Goal: Task Accomplishment & Management: Use online tool/utility

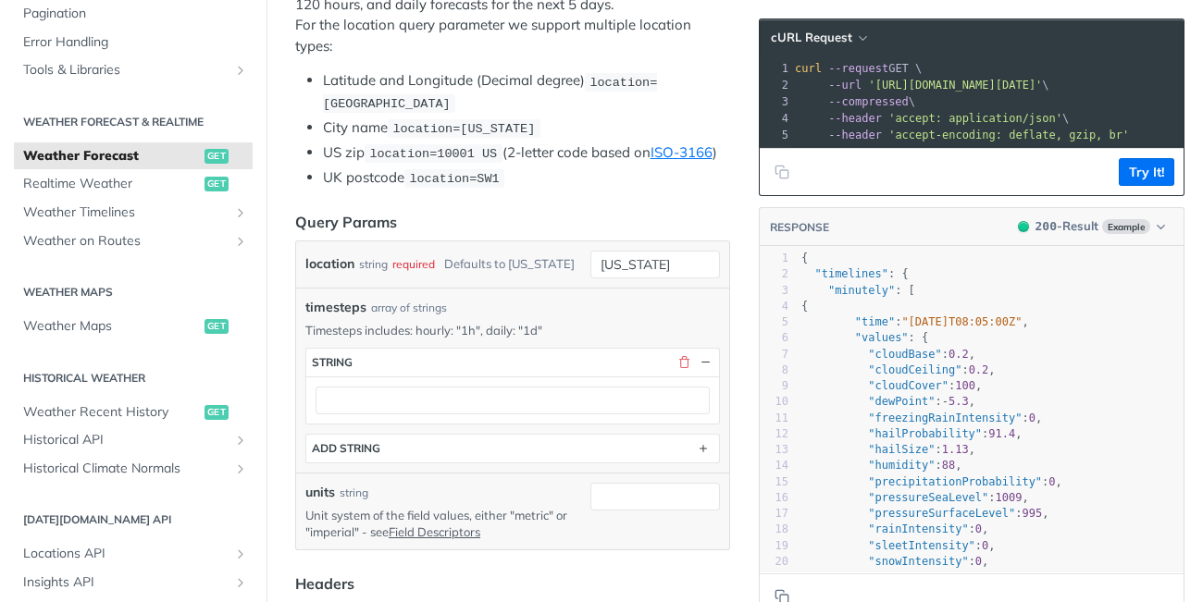
scroll to position [455, 0]
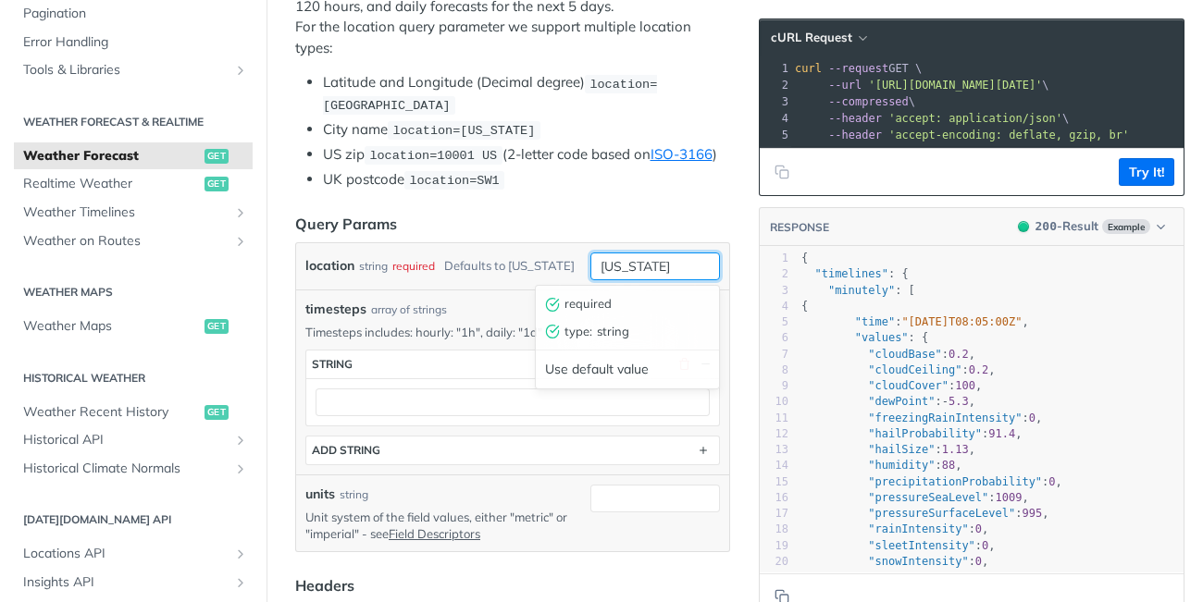
click at [672, 269] on input "[US_STATE]" at bounding box center [655, 267] width 130 height 28
click at [448, 306] on div "timesteps array of strings" at bounding box center [512, 309] width 415 height 19
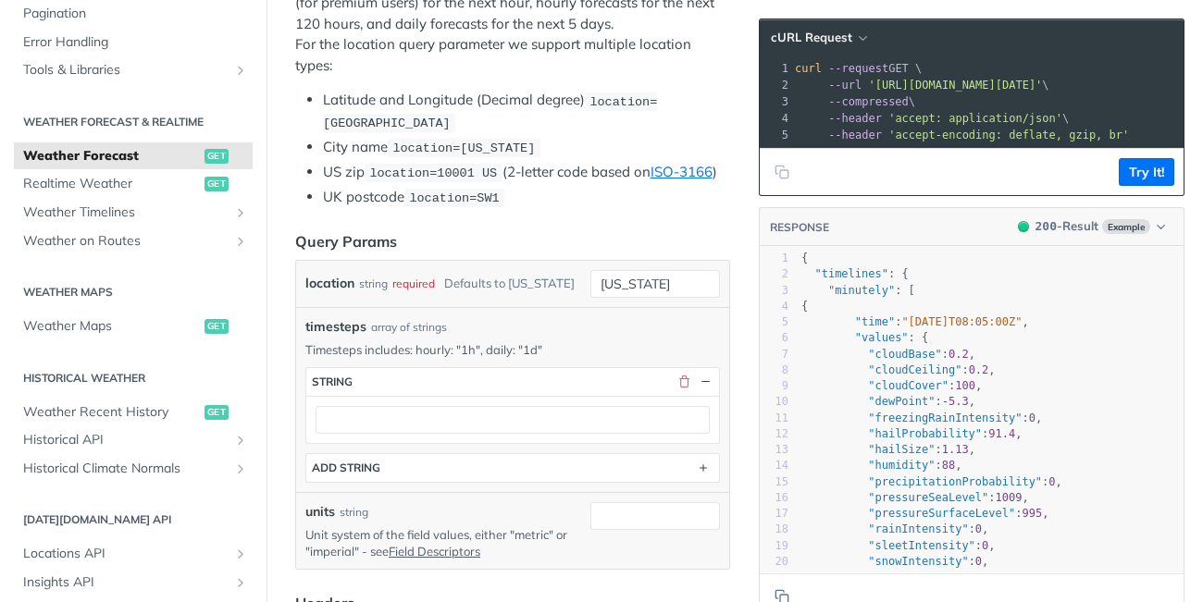
scroll to position [473, 0]
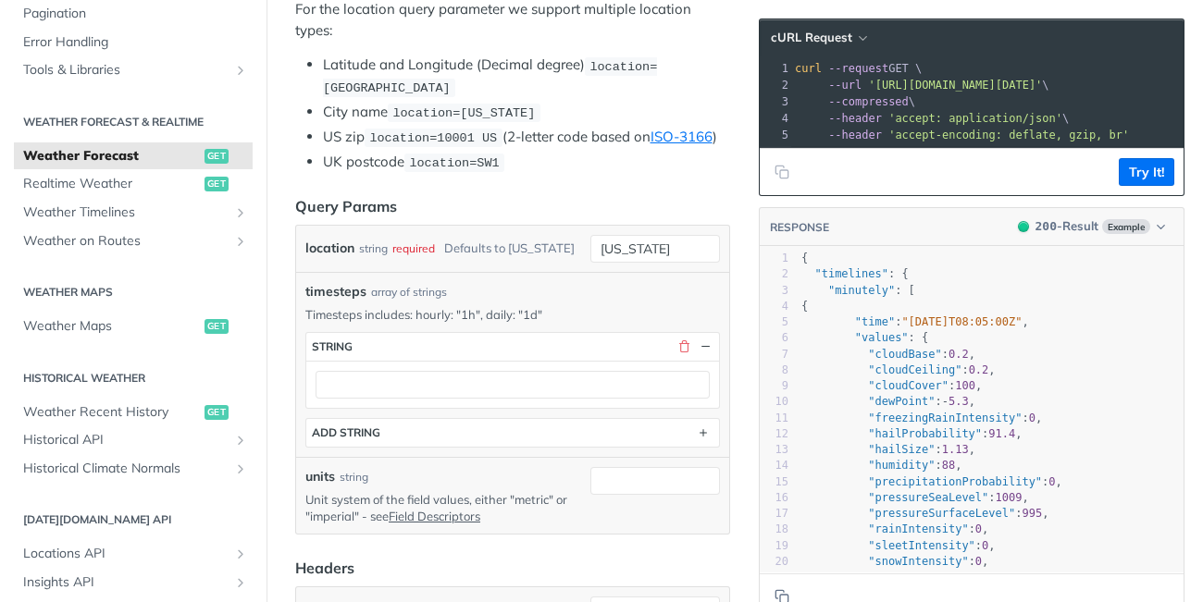
click at [513, 323] on div "timesteps array of strings Timesteps includes: hourly: "1h", daily: "1d" timest…" at bounding box center [512, 365] width 415 height 166
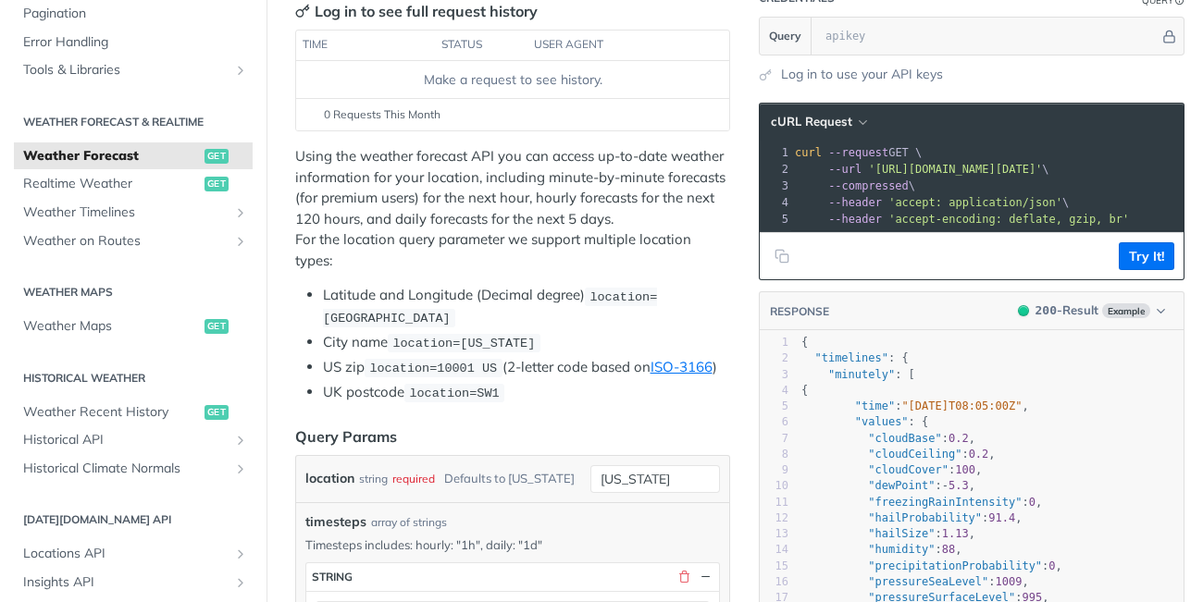
scroll to position [212, 0]
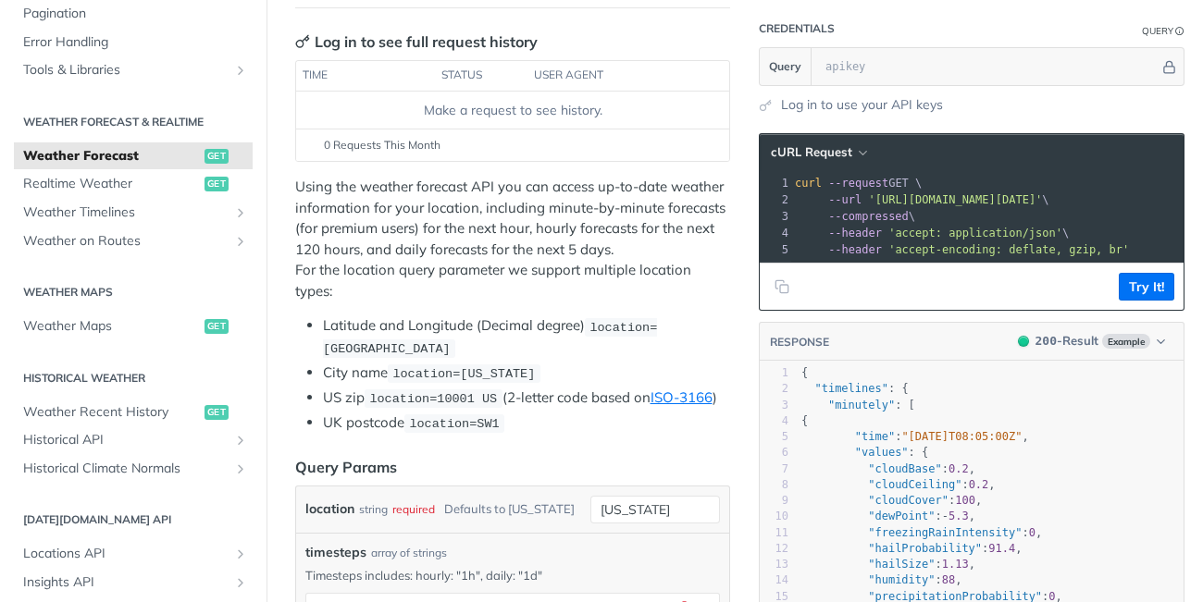
click at [83, 158] on span "Weather Forecast" at bounding box center [111, 156] width 177 height 19
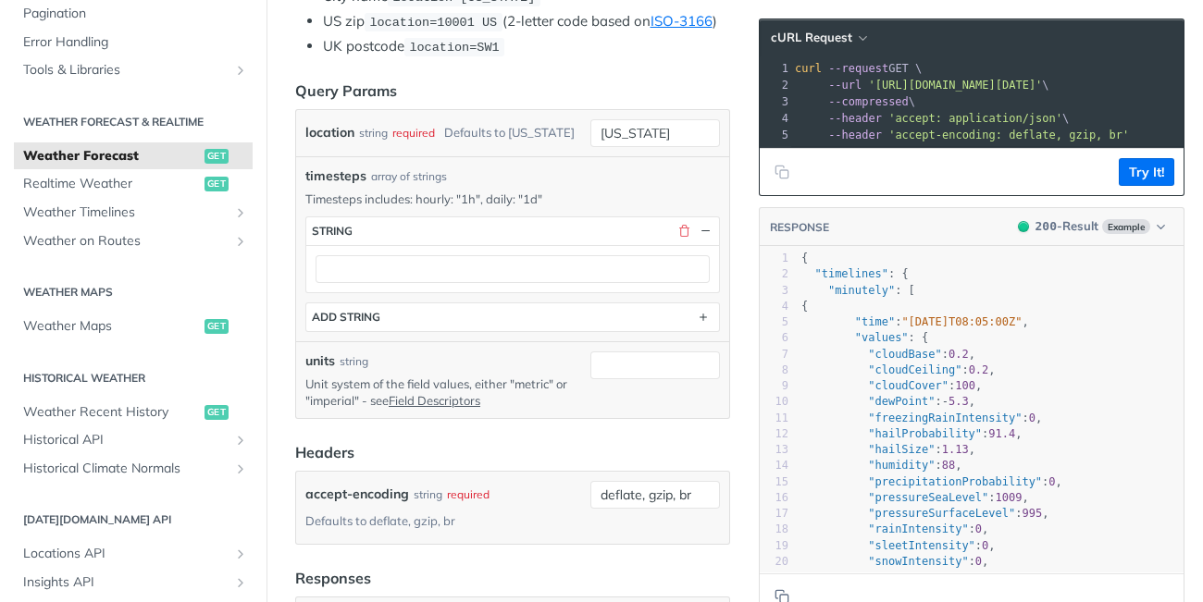
scroll to position [590, 0]
click at [687, 222] on button "button" at bounding box center [683, 229] width 17 height 17
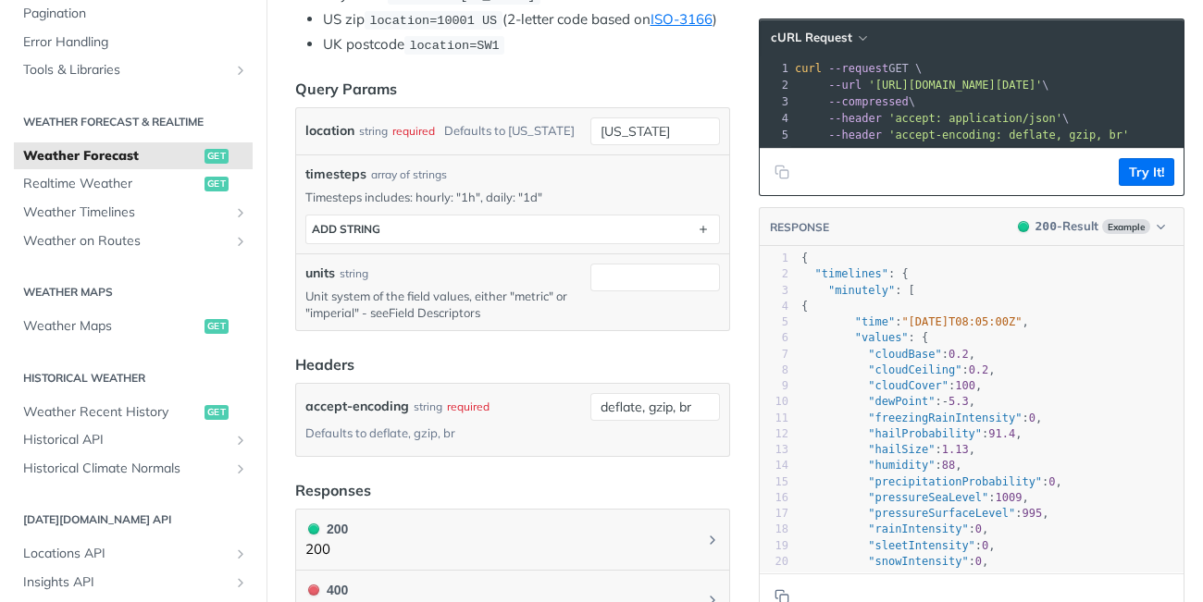
click at [439, 314] on link "Field Descriptors" at bounding box center [435, 312] width 92 height 15
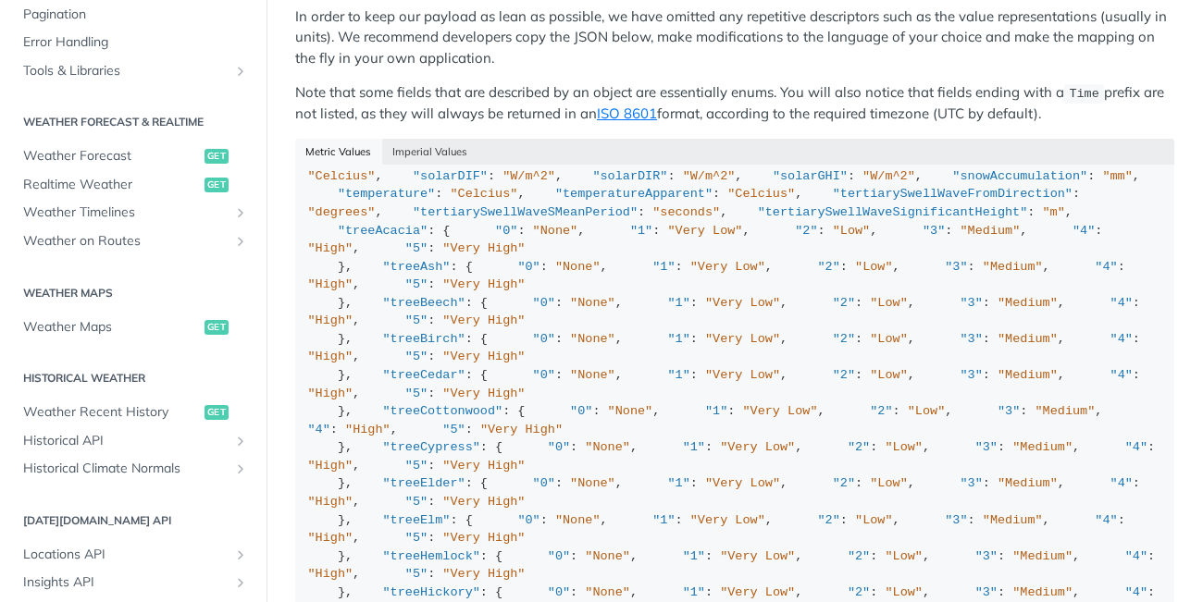
scroll to position [569, 0]
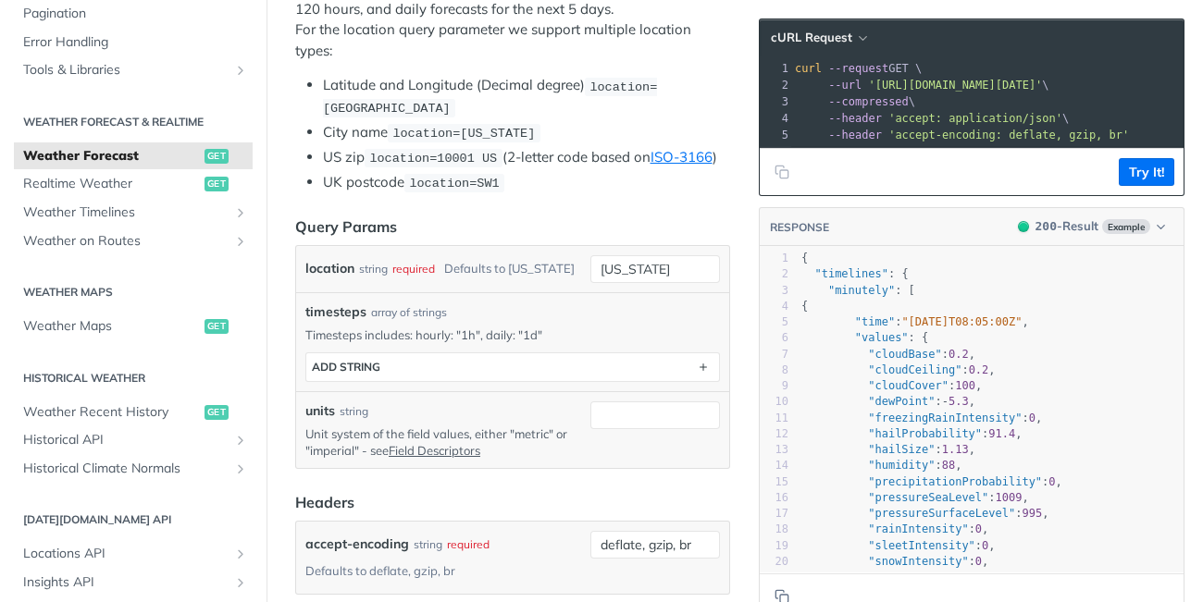
scroll to position [451, 0]
click at [336, 452] on p "Unit system of the field values, either "metric" or "imperial" - see Field Desc…" at bounding box center [444, 443] width 278 height 33
copy p "imperial"
click at [528, 441] on p "Unit system of the field values, either "metric" or "imperial" - see Field Desc…" at bounding box center [444, 443] width 278 height 33
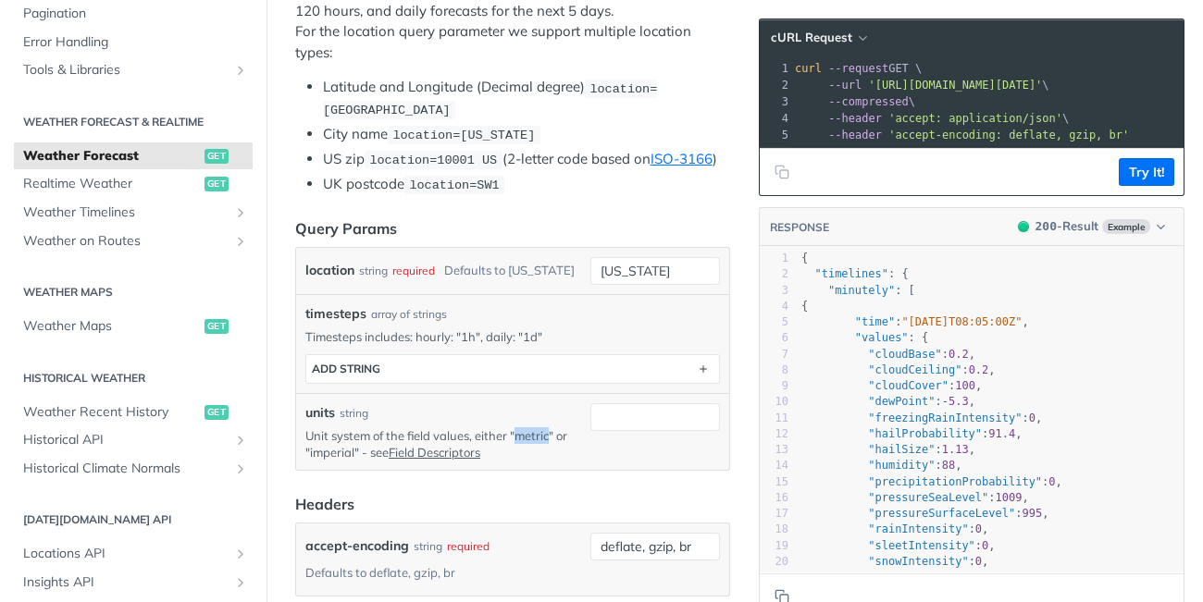
click at [528, 441] on p "Unit system of the field values, either "metric" or "imperial" - see Field Desc…" at bounding box center [444, 443] width 278 height 33
copy p "metric"
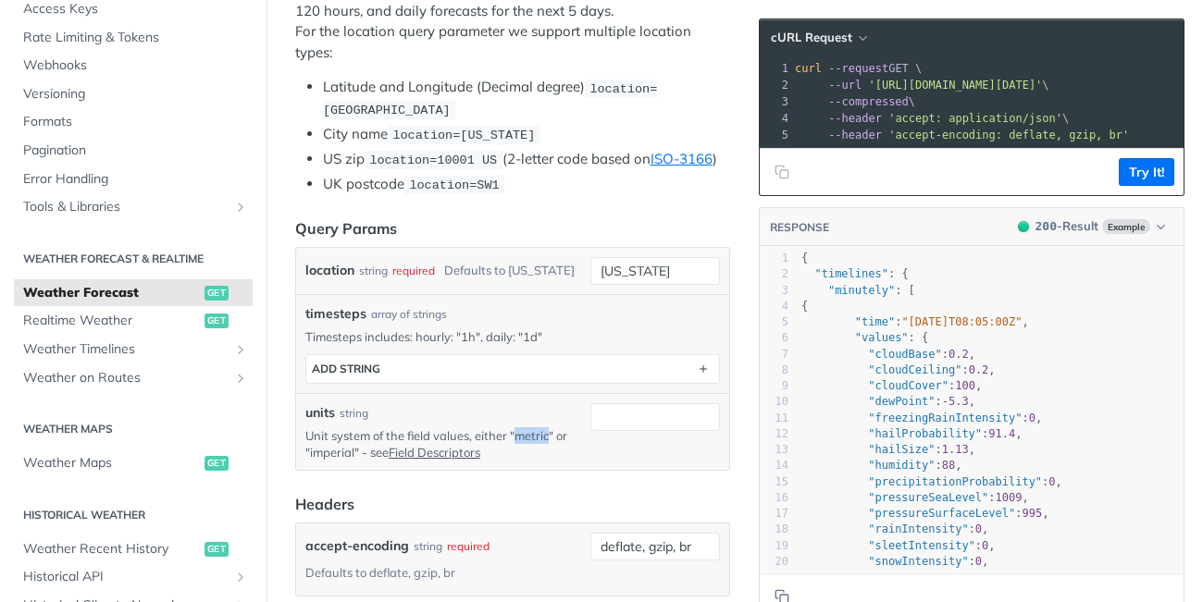
scroll to position [211, 0]
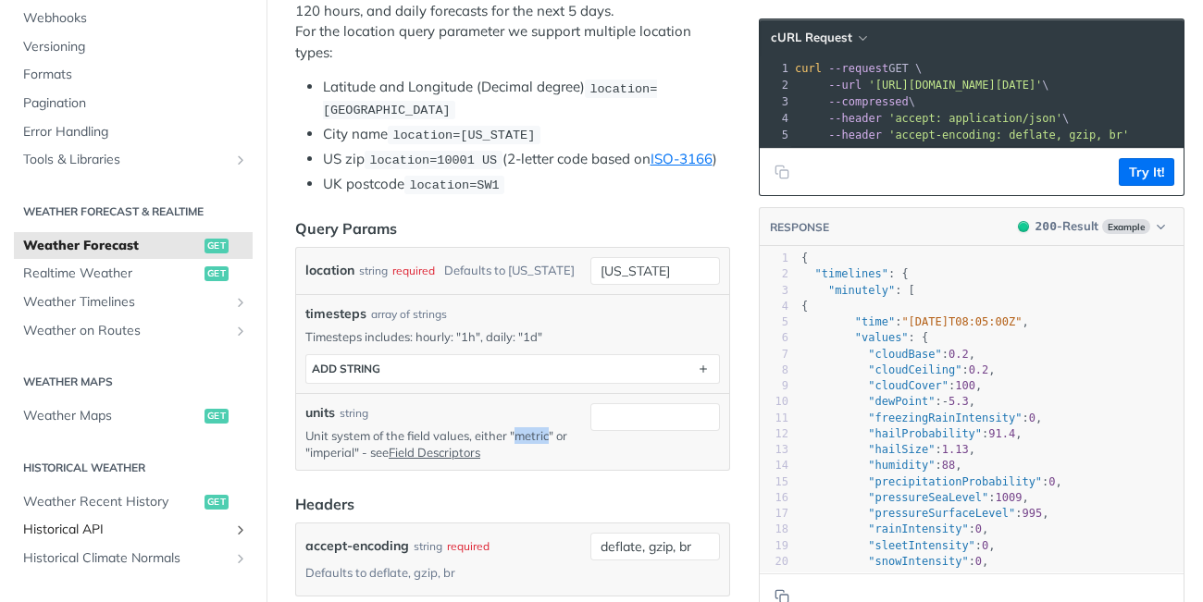
click at [89, 533] on span "Historical API" at bounding box center [125, 530] width 205 height 19
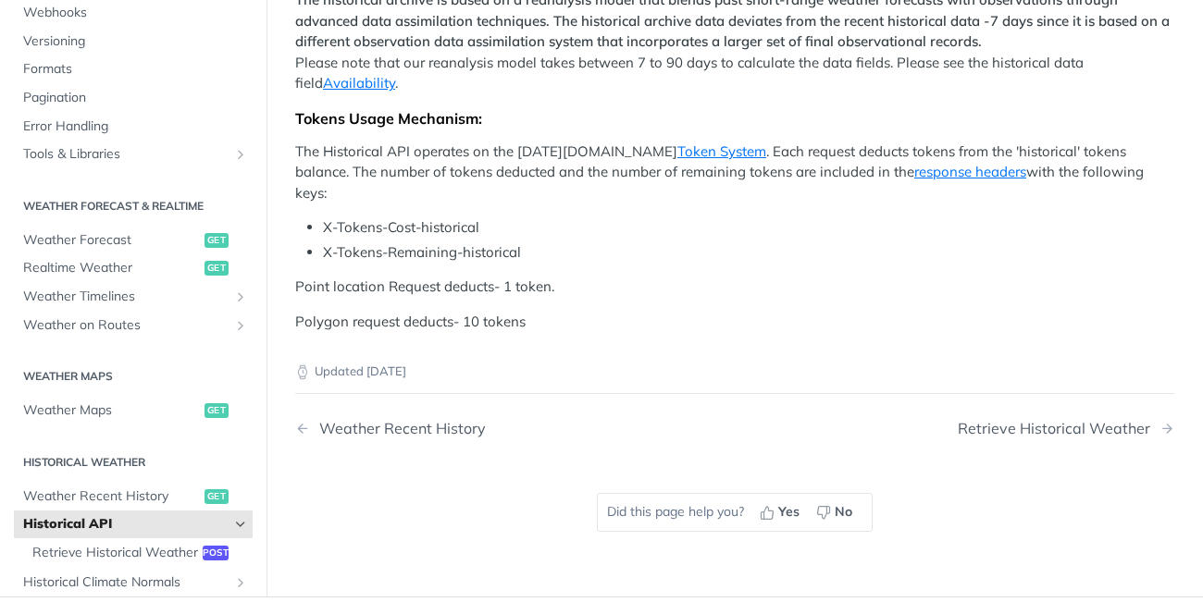
scroll to position [440, 0]
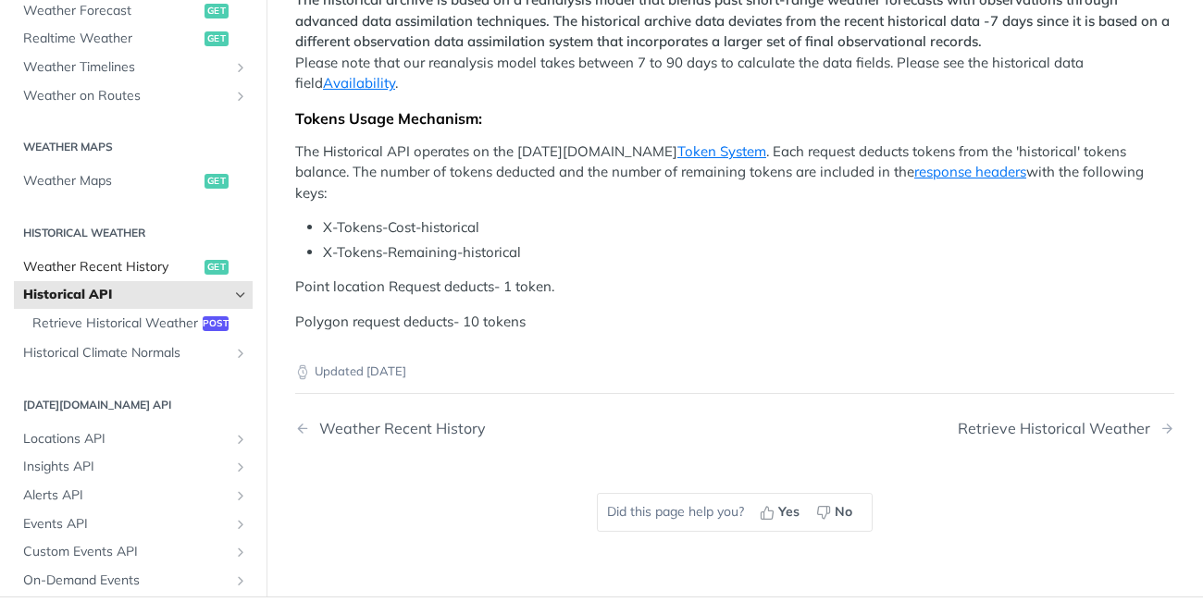
click at [112, 276] on span "Weather Recent History" at bounding box center [111, 266] width 177 height 19
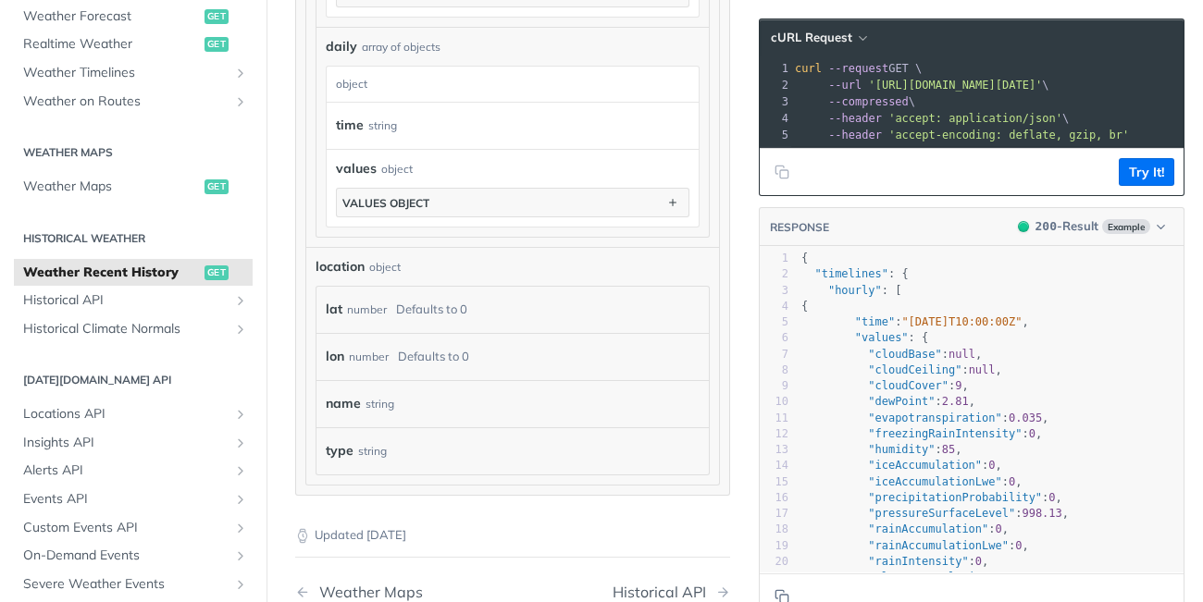
scroll to position [1497, 0]
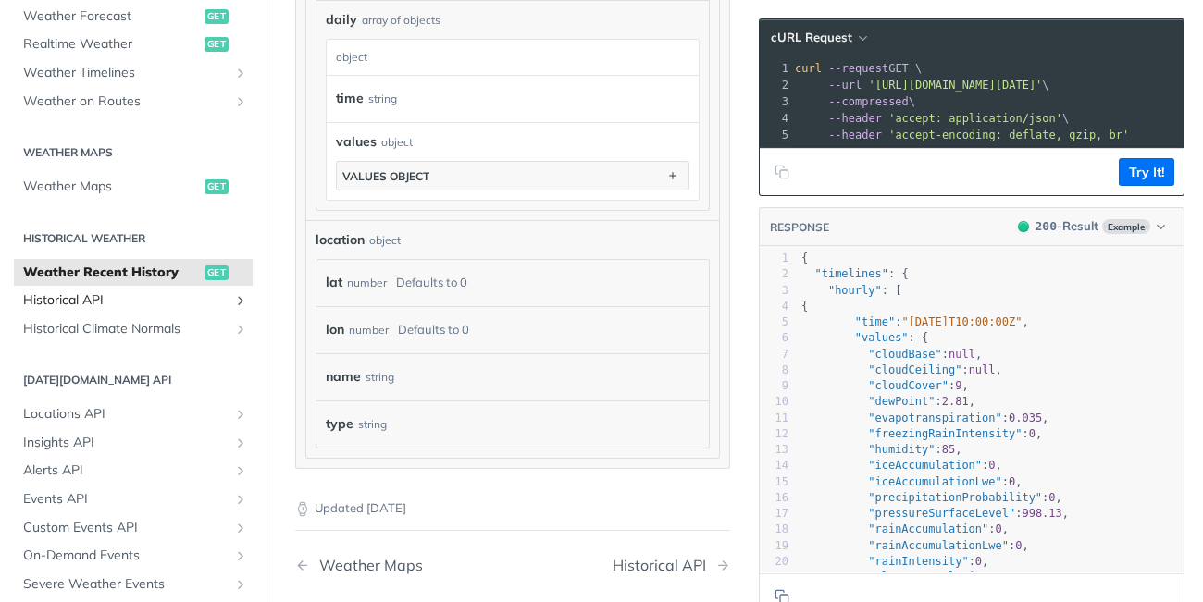
click at [113, 308] on span "Historical API" at bounding box center [125, 300] width 205 height 19
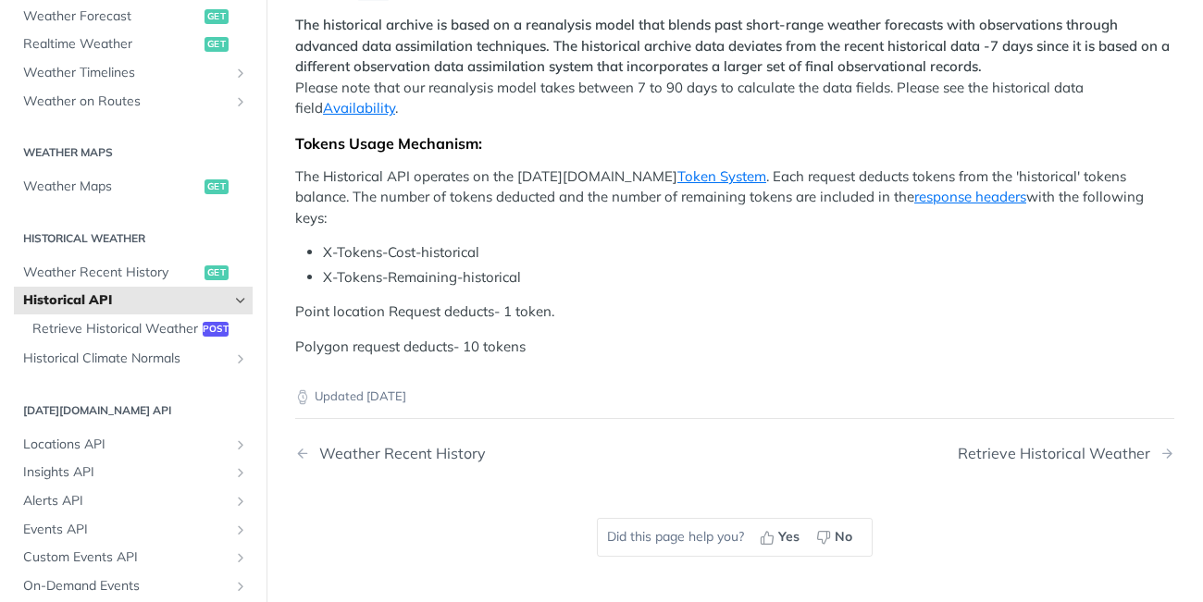
scroll to position [598, 0]
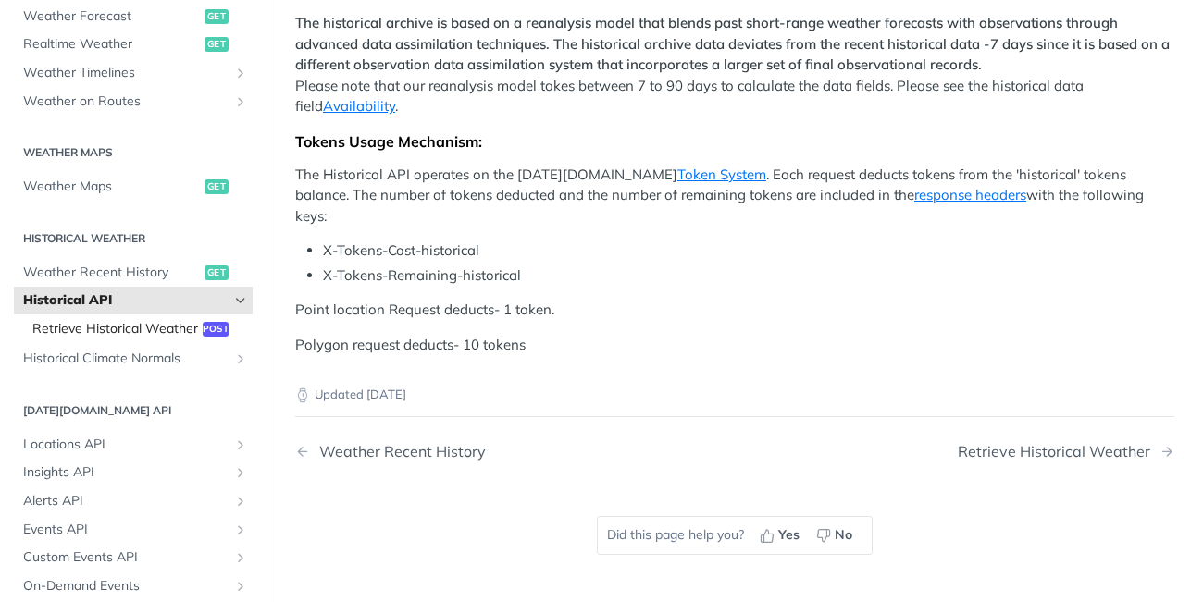
click at [120, 328] on span "Retrieve Historical Weather" at bounding box center [115, 329] width 166 height 19
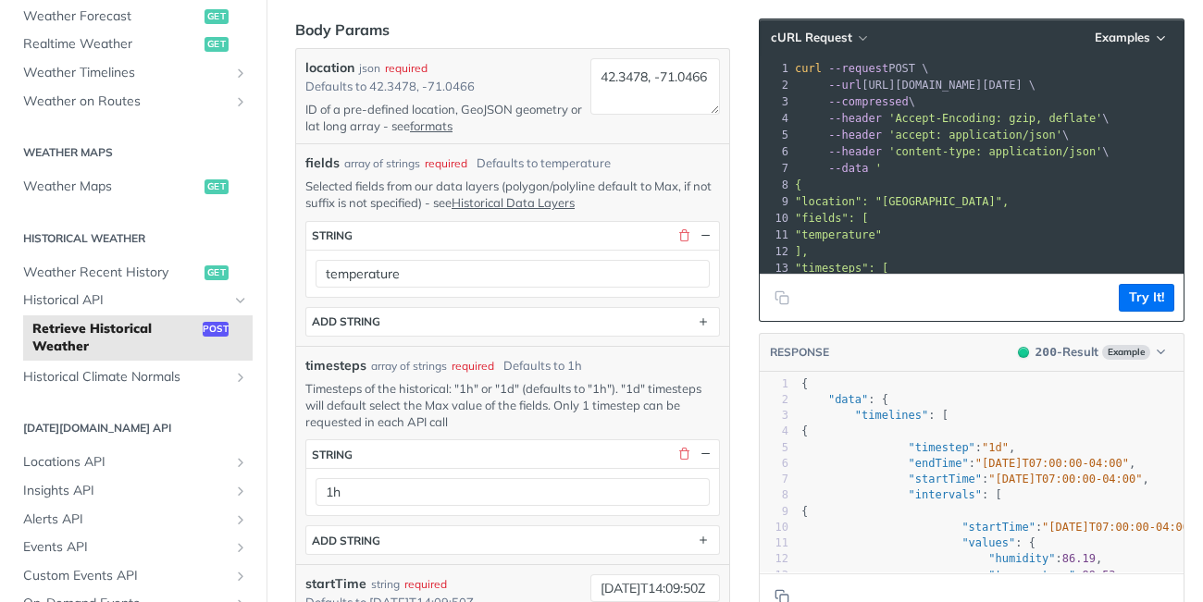
scroll to position [377, 0]
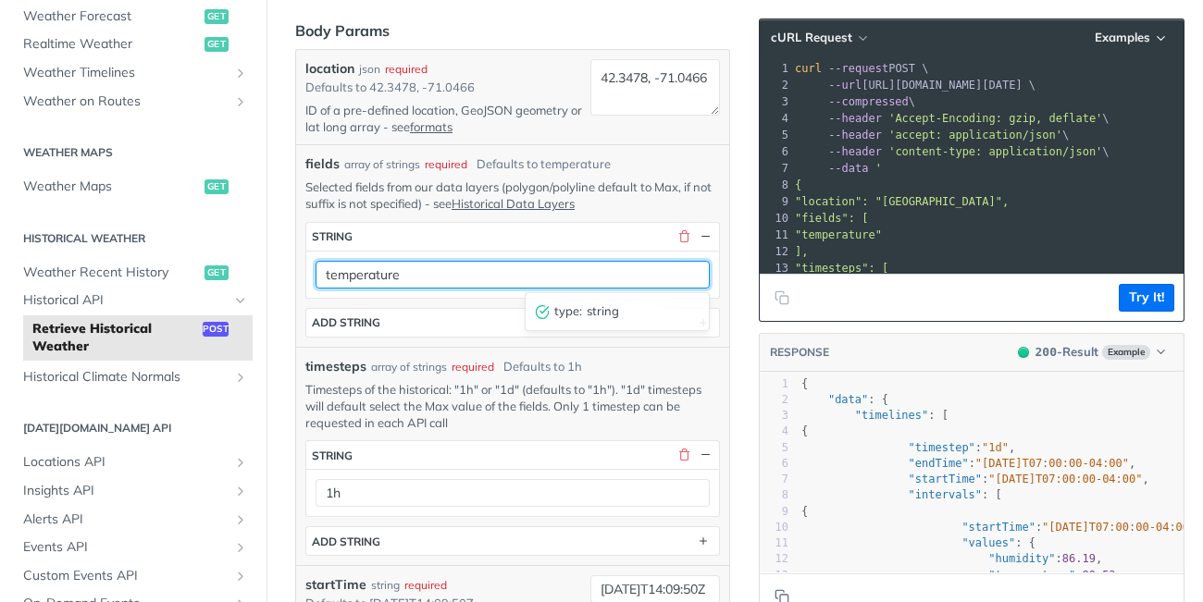
click at [470, 267] on input "temperature" at bounding box center [513, 275] width 394 height 28
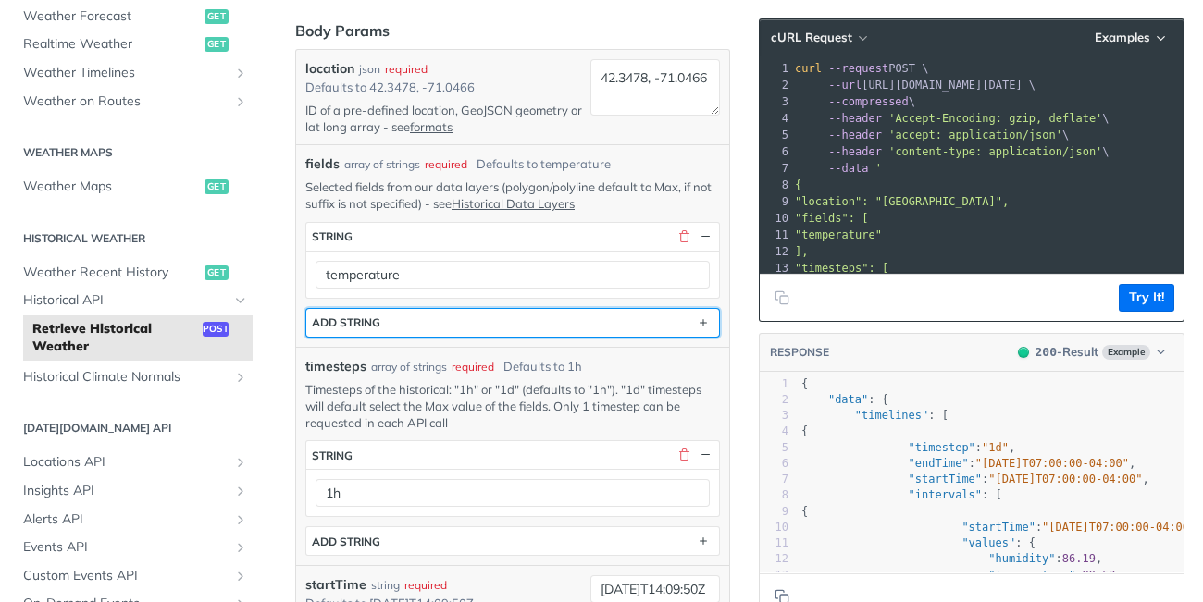
click at [458, 332] on button "ADD string" at bounding box center [512, 323] width 413 height 28
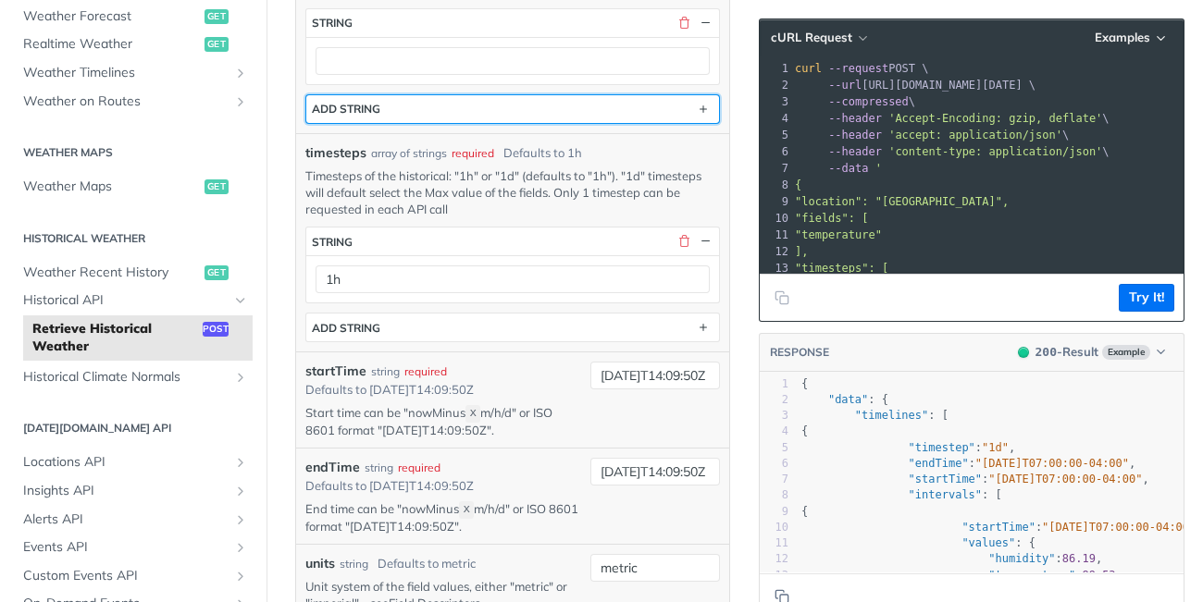
scroll to position [712, 0]
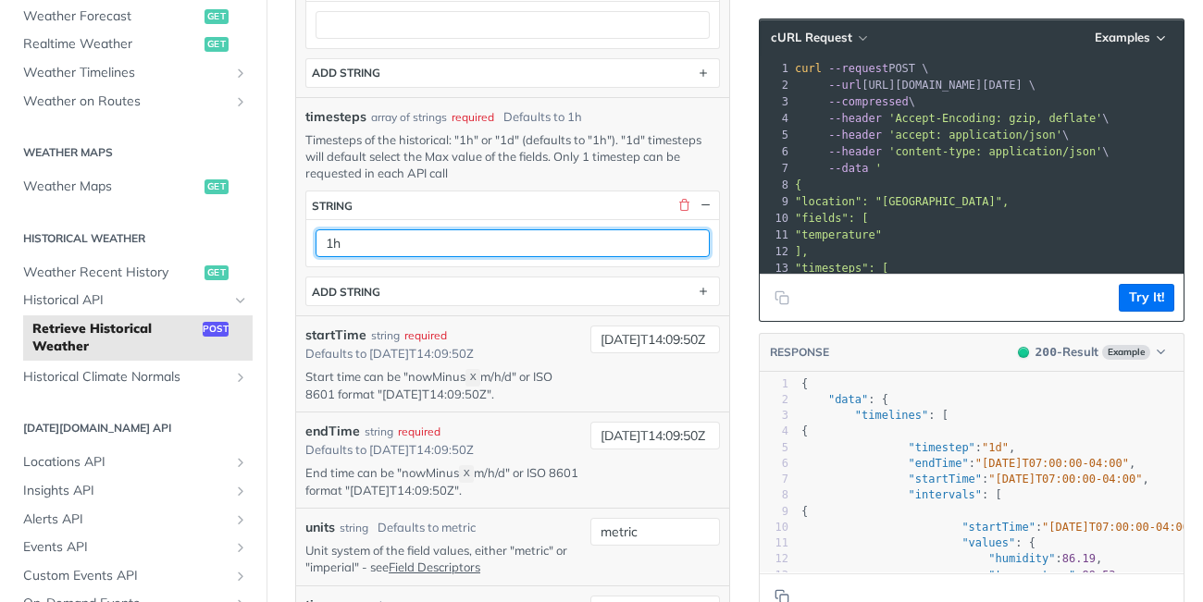
click at [381, 248] on input "1h" at bounding box center [513, 243] width 394 height 28
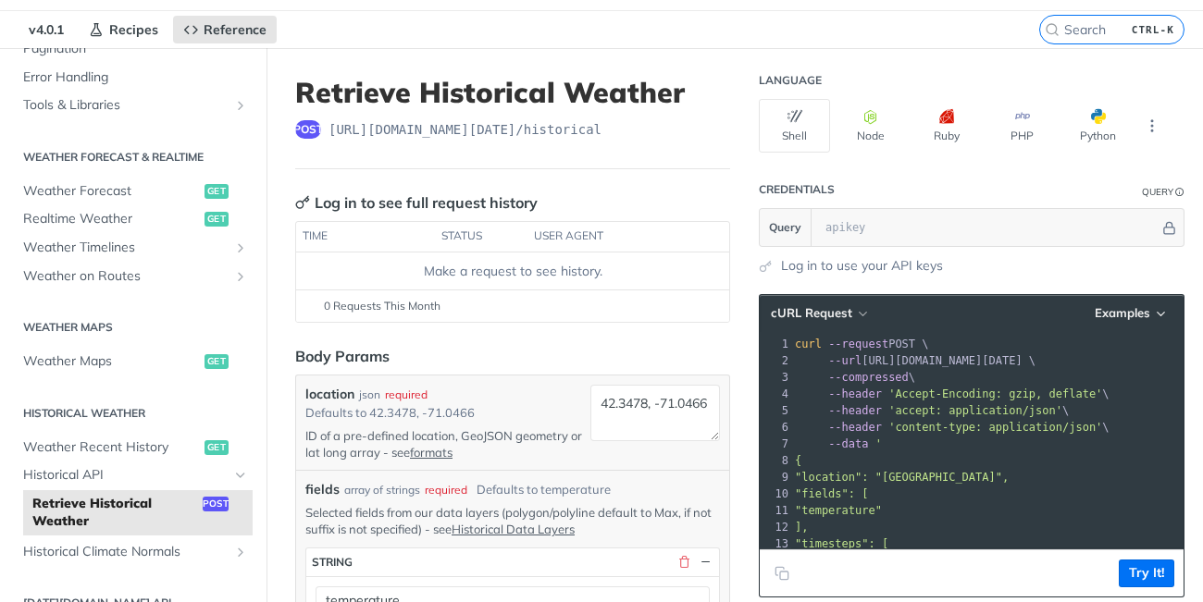
scroll to position [277, 0]
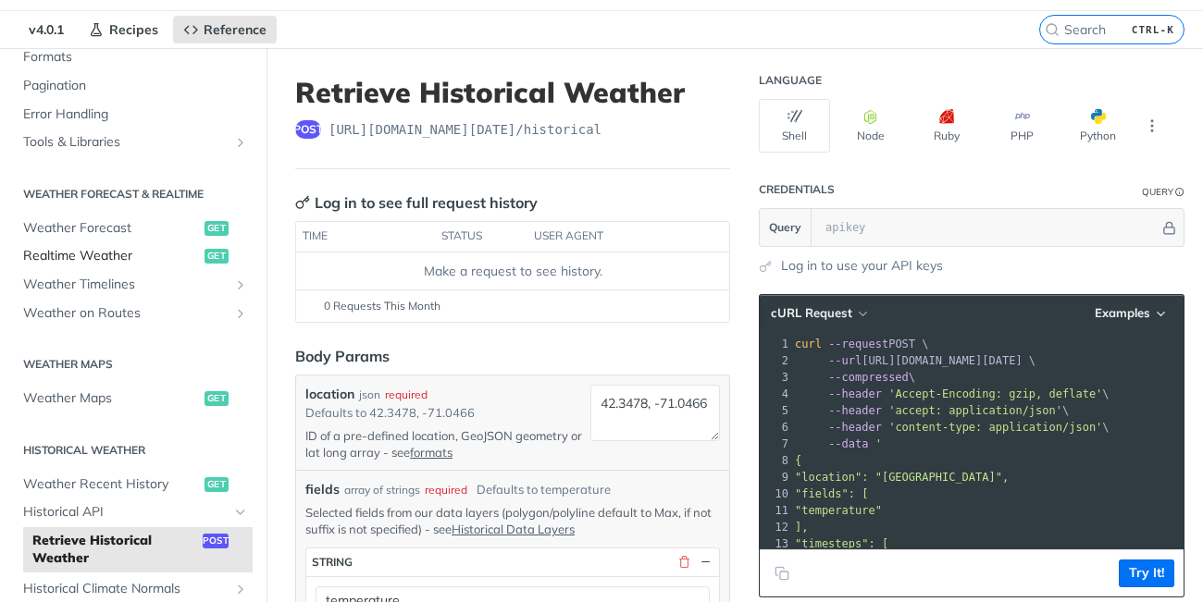
type input "1d"
click at [47, 252] on span "Realtime Weather" at bounding box center [111, 256] width 177 height 19
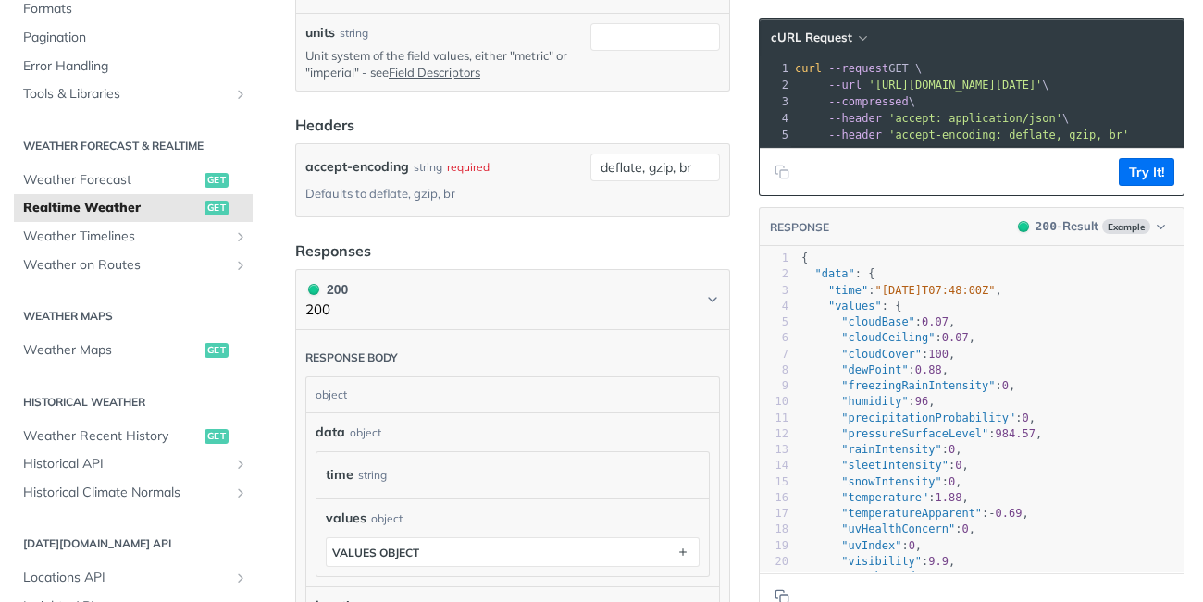
scroll to position [727, 0]
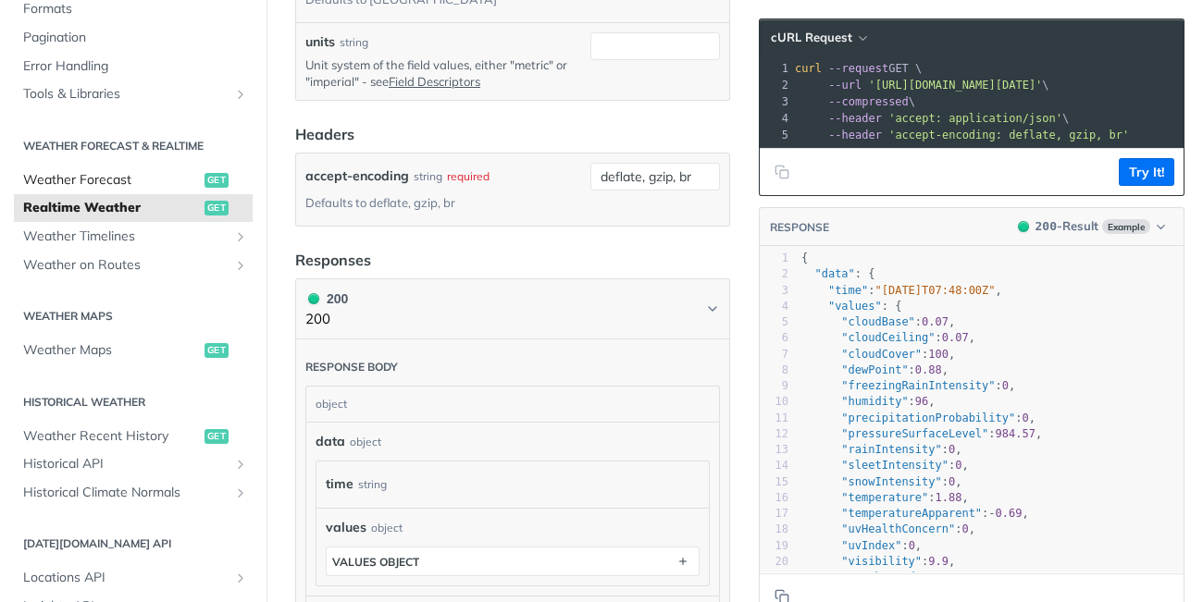
click at [78, 179] on span "Weather Forecast" at bounding box center [111, 180] width 177 height 19
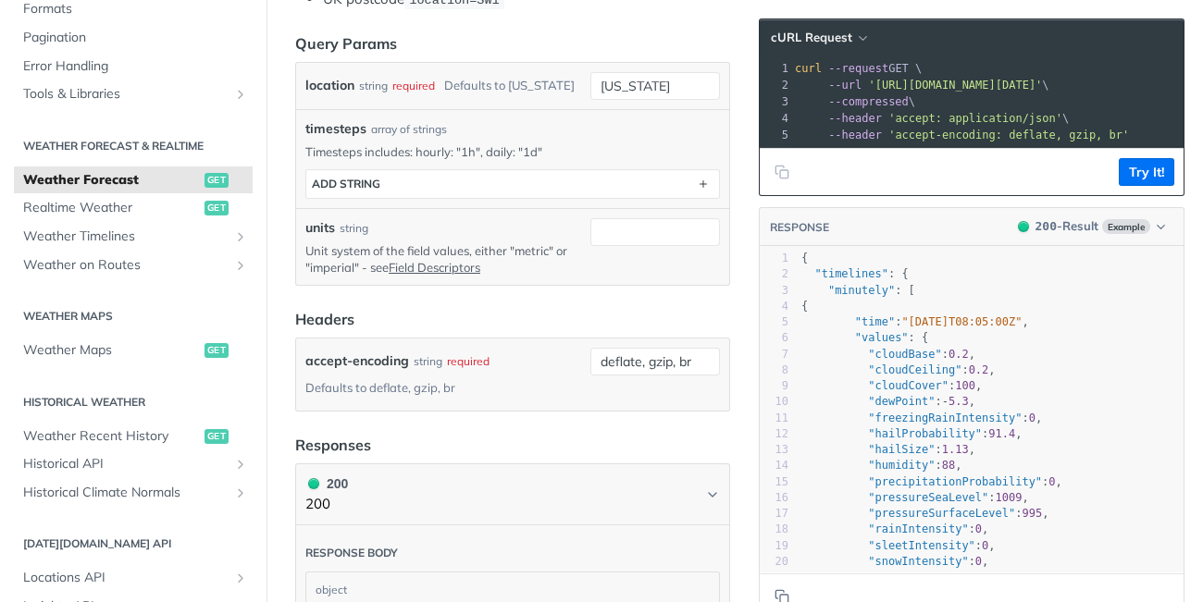
scroll to position [641, 0]
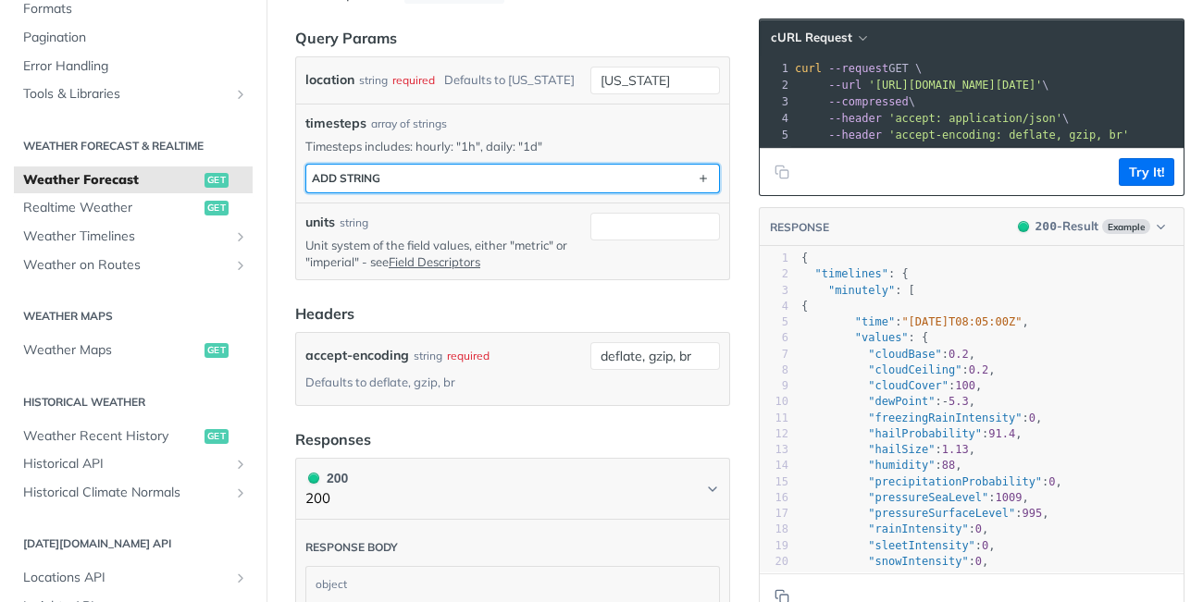
click at [402, 179] on button "ADD string" at bounding box center [512, 179] width 413 height 28
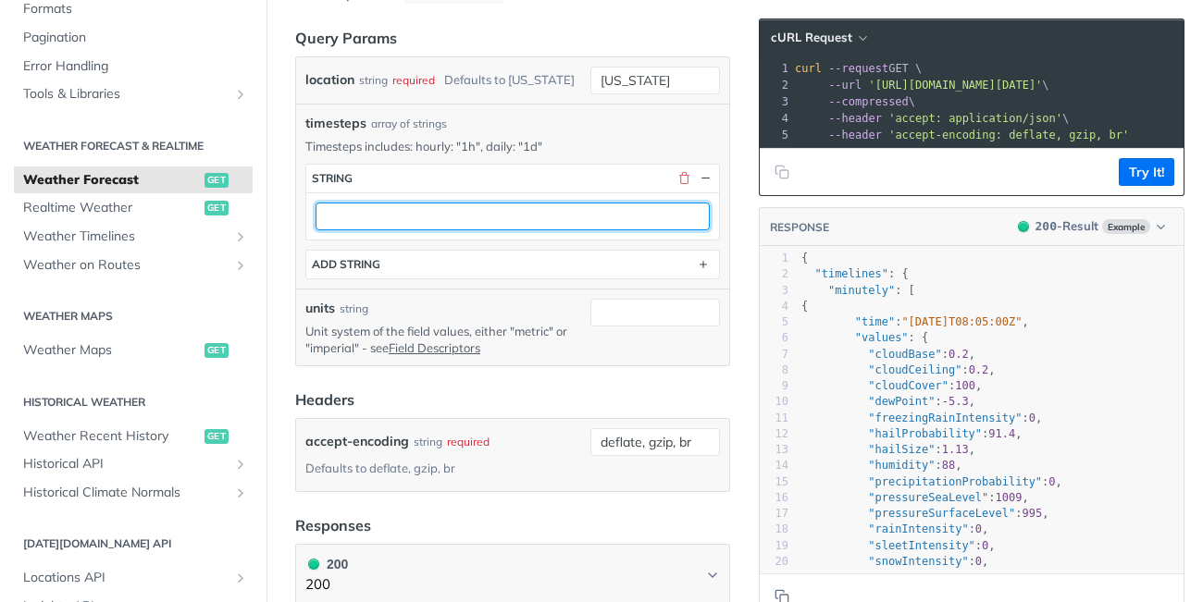
click at [393, 212] on input "text" at bounding box center [513, 217] width 394 height 28
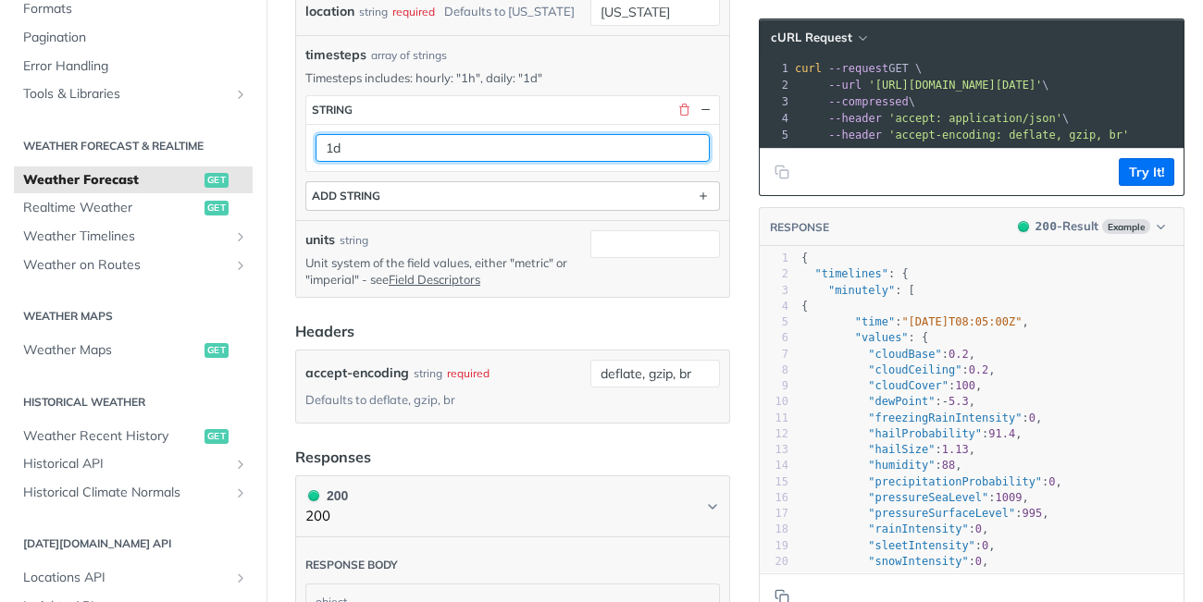
scroll to position [711, 0]
type input "1d"
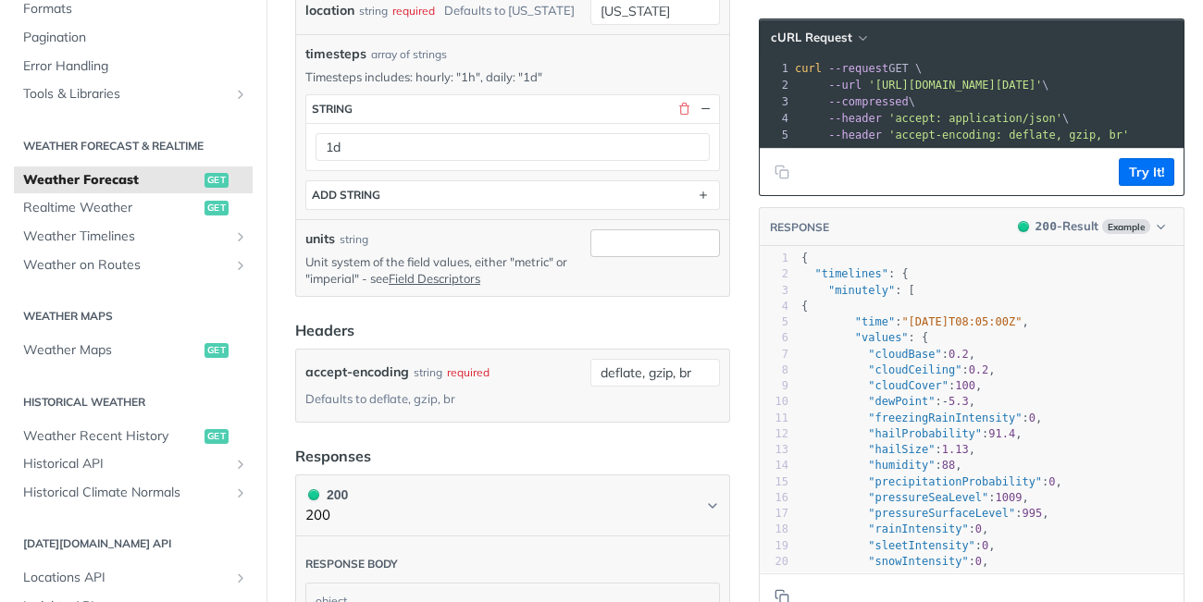
click at [662, 257] on div at bounding box center [655, 257] width 130 height 57
click at [662, 251] on input "units" at bounding box center [655, 243] width 130 height 28
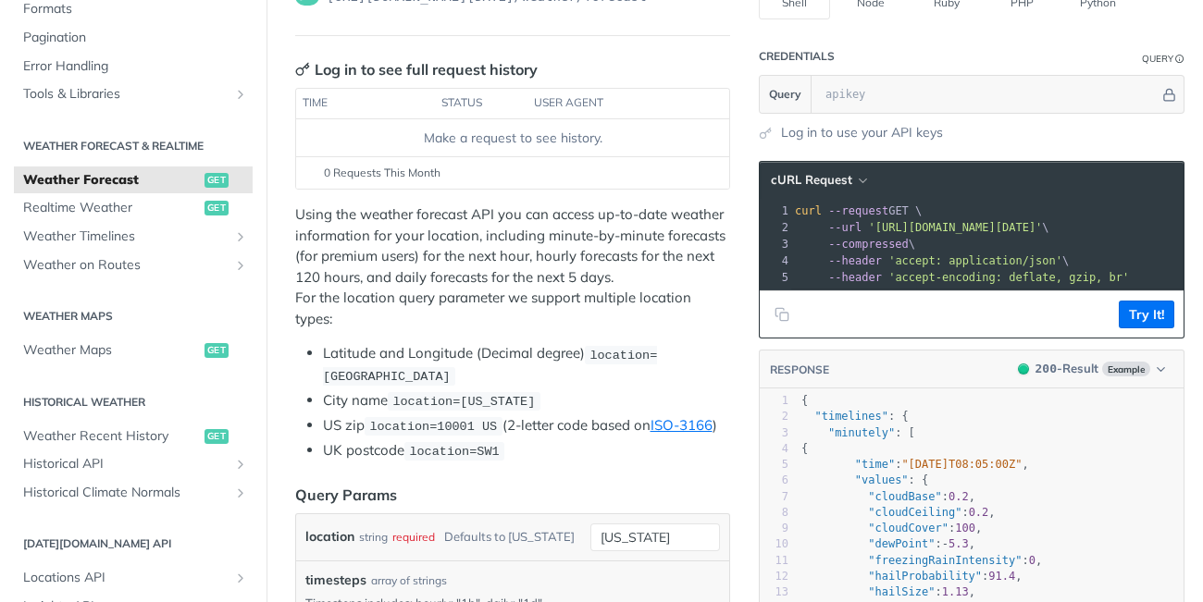
scroll to position [169, 0]
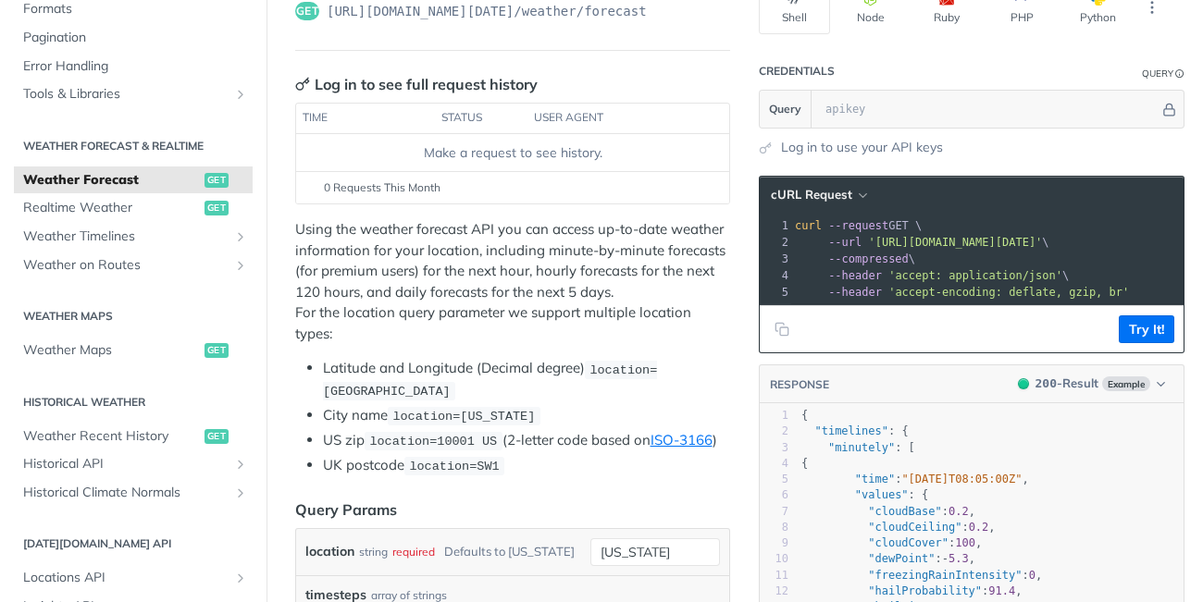
type input "metric"
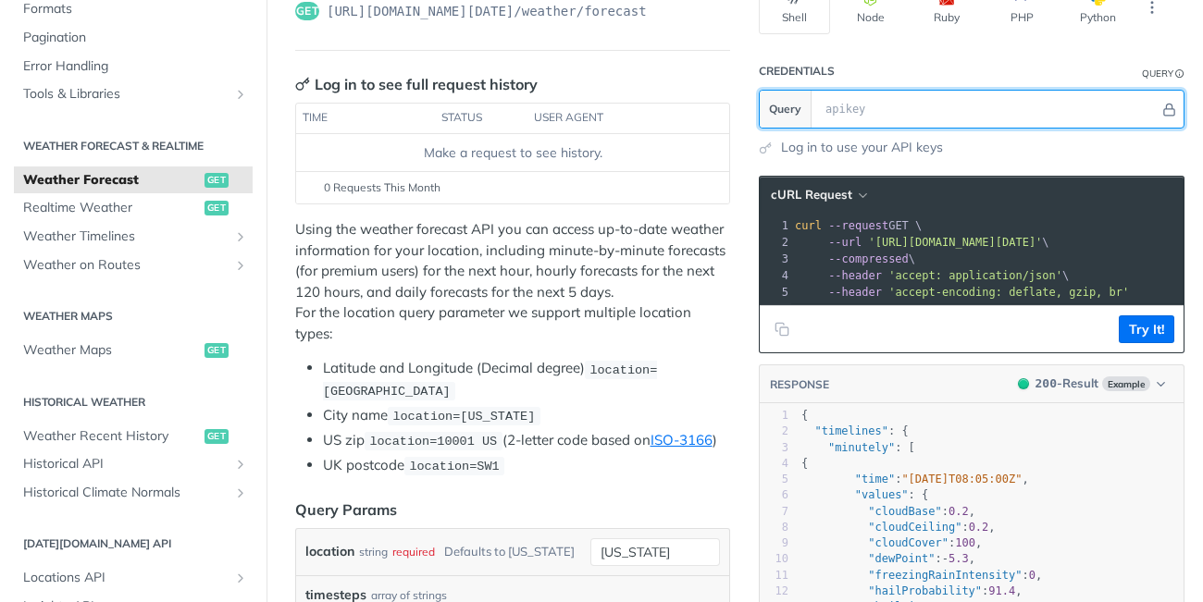
click at [890, 106] on input "text" at bounding box center [987, 109] width 343 height 37
paste input "CpiZnliLbfzoLbVCqn9YdLWtZznhdMox"
type input "CpiZnliLbfzoLbVCqn9YdLWtZznhdMox"
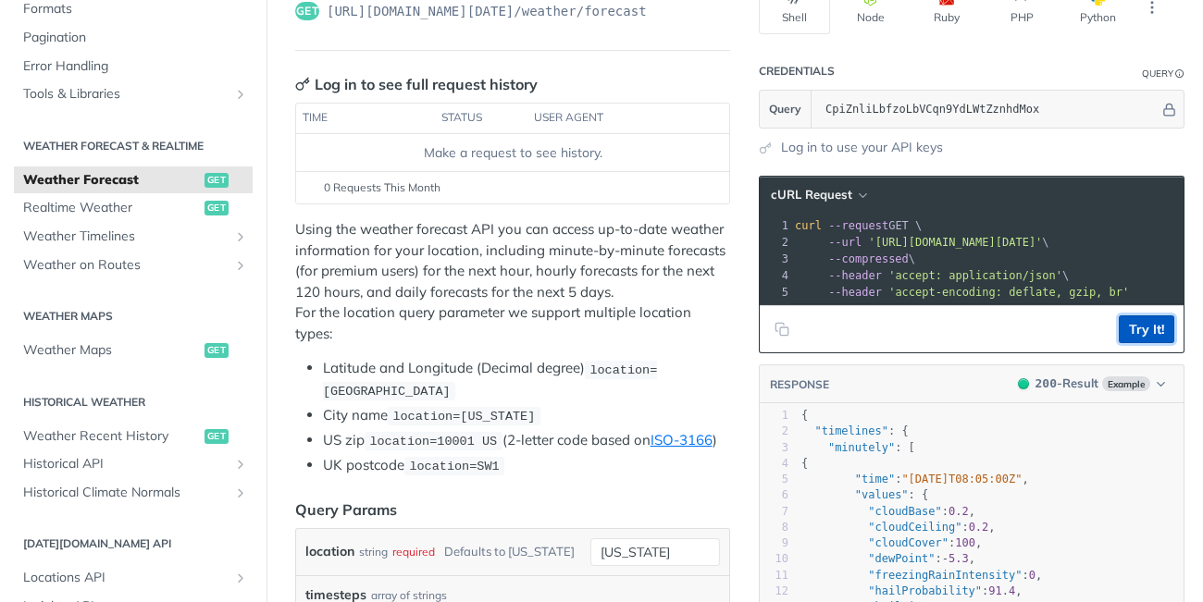
click at [1148, 318] on button "Try It!" at bounding box center [1147, 330] width 56 height 28
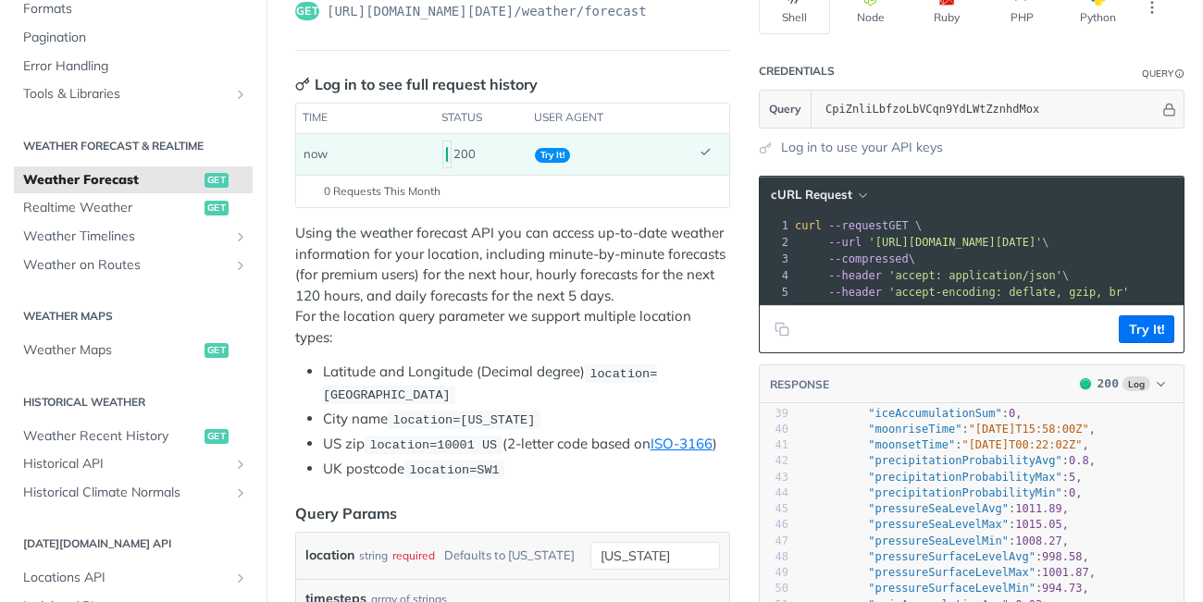
scroll to position [0, 0]
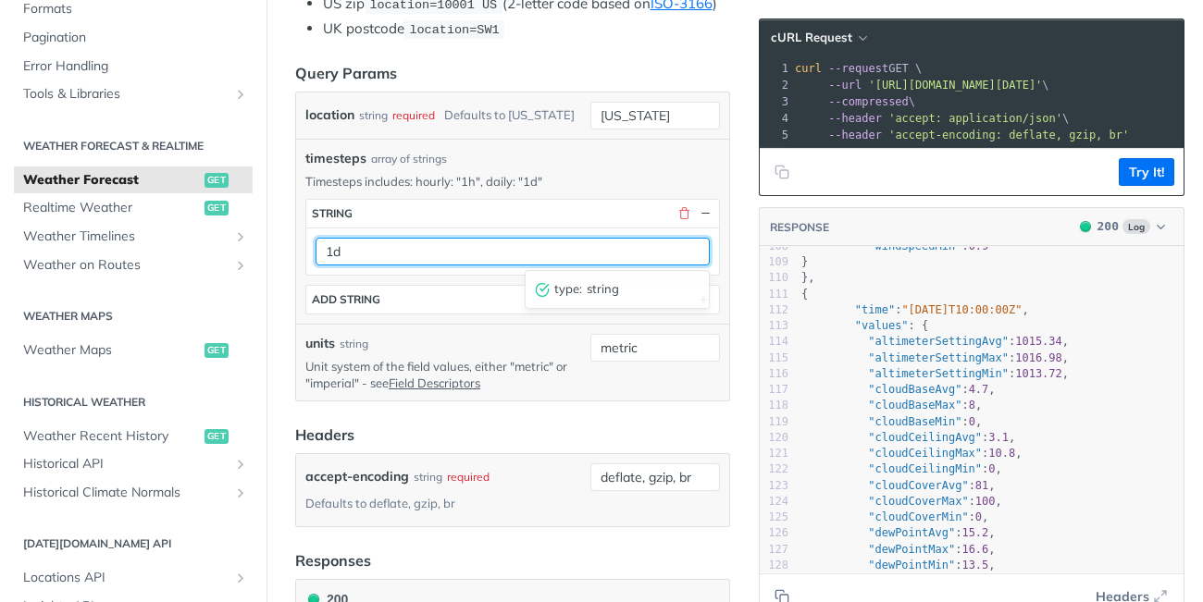
drag, startPoint x: 343, startPoint y: 250, endPoint x: 318, endPoint y: 249, distance: 25.0
click at [318, 249] on input "1d" at bounding box center [513, 252] width 394 height 28
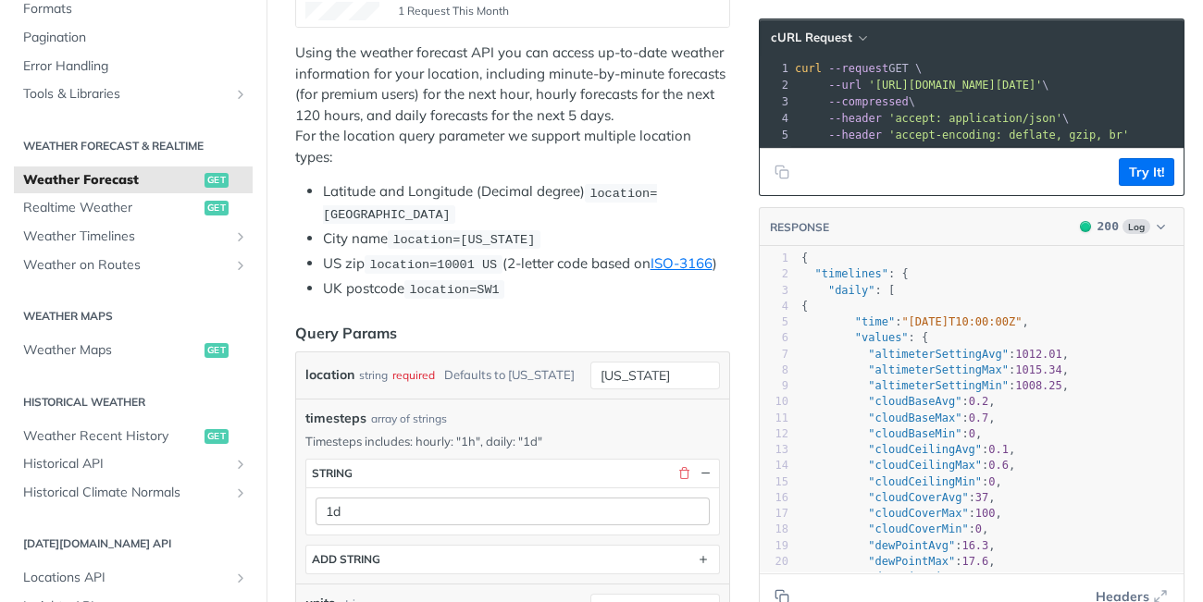
scroll to position [354, 0]
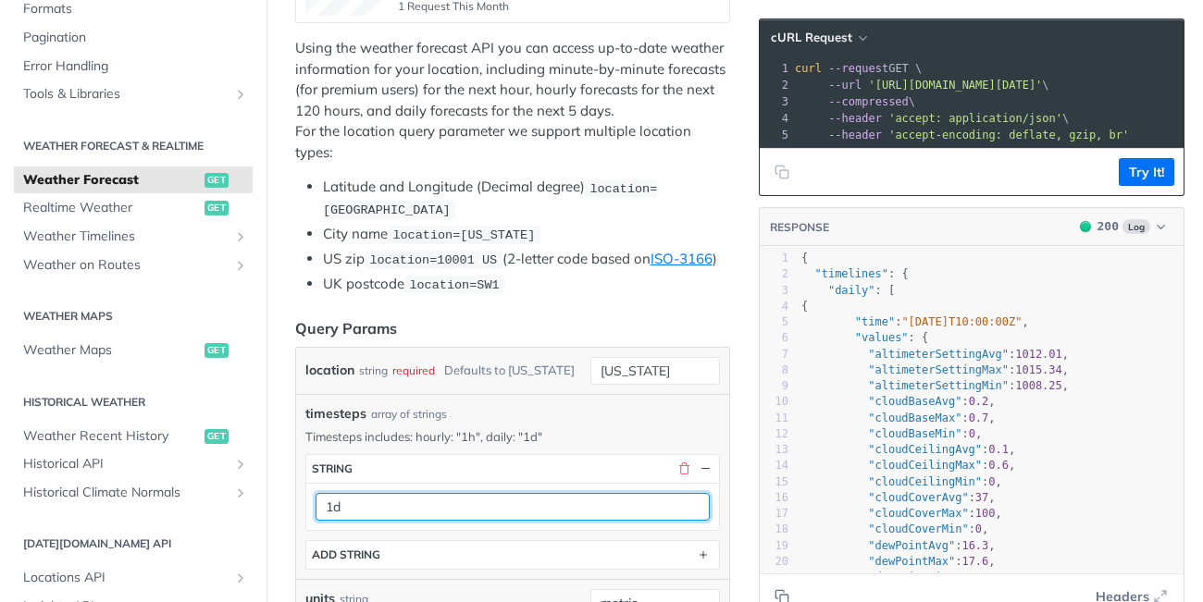
click at [430, 514] on input "1d" at bounding box center [513, 507] width 394 height 28
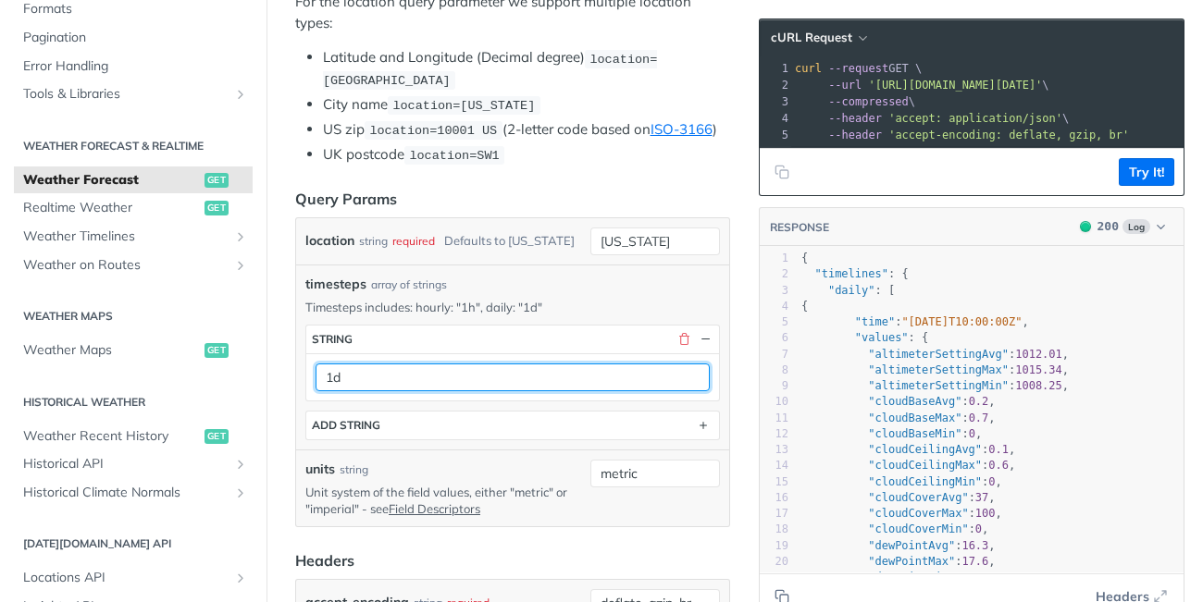
scroll to position [493, 0]
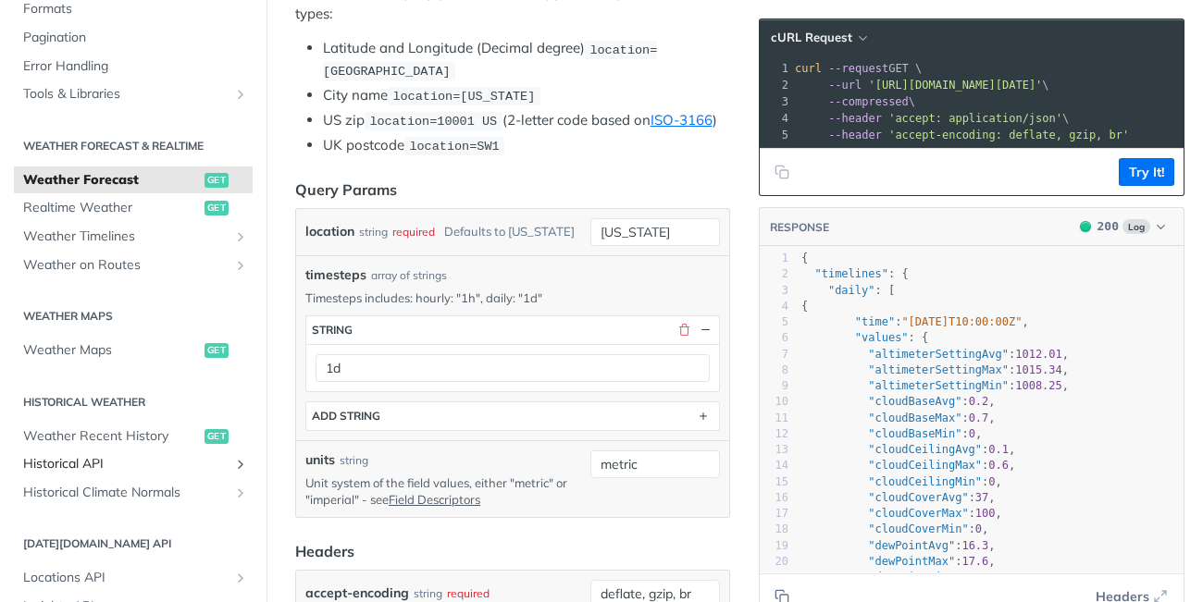
click at [32, 463] on span "Historical API" at bounding box center [125, 464] width 205 height 19
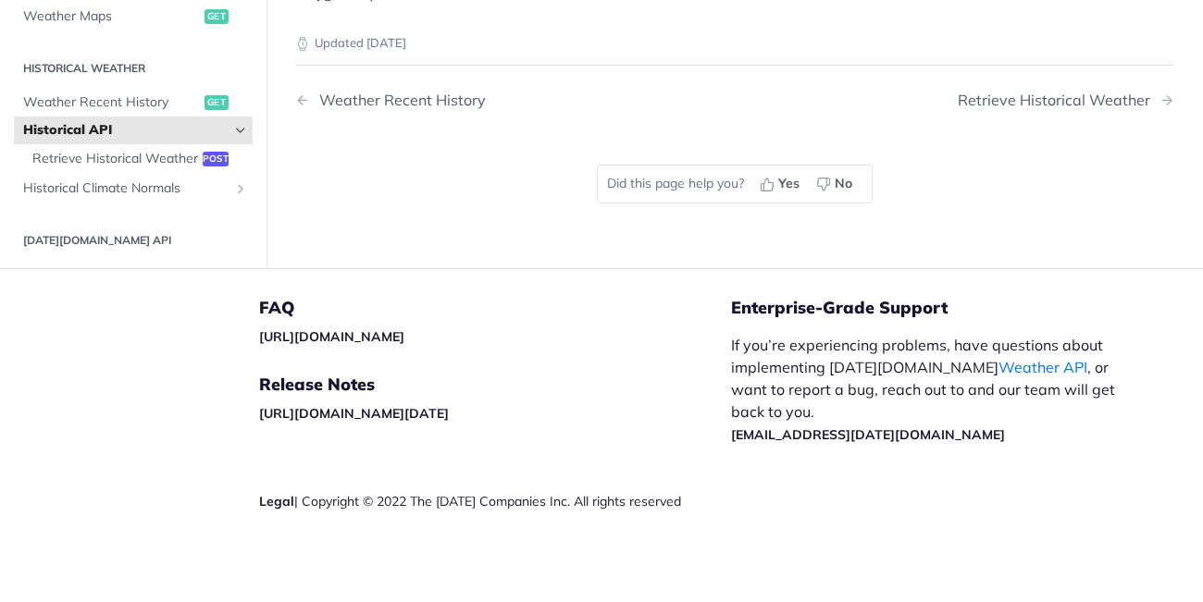
scroll to position [952, 0]
click at [165, 168] on span "Retrieve Historical Weather" at bounding box center [115, 159] width 166 height 19
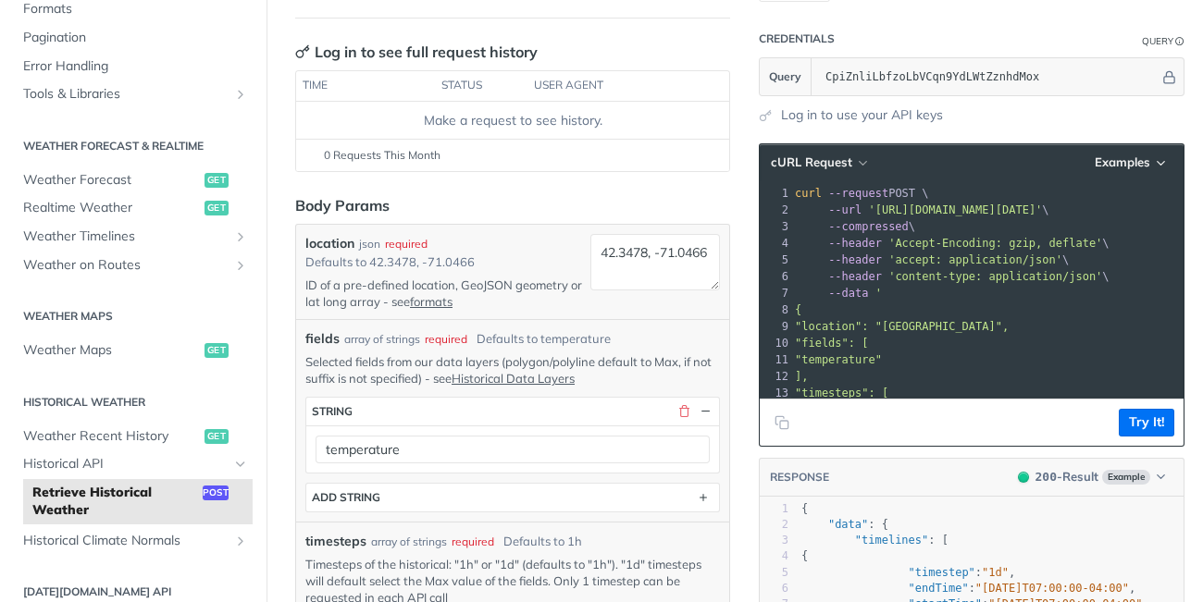
scroll to position [204, 0]
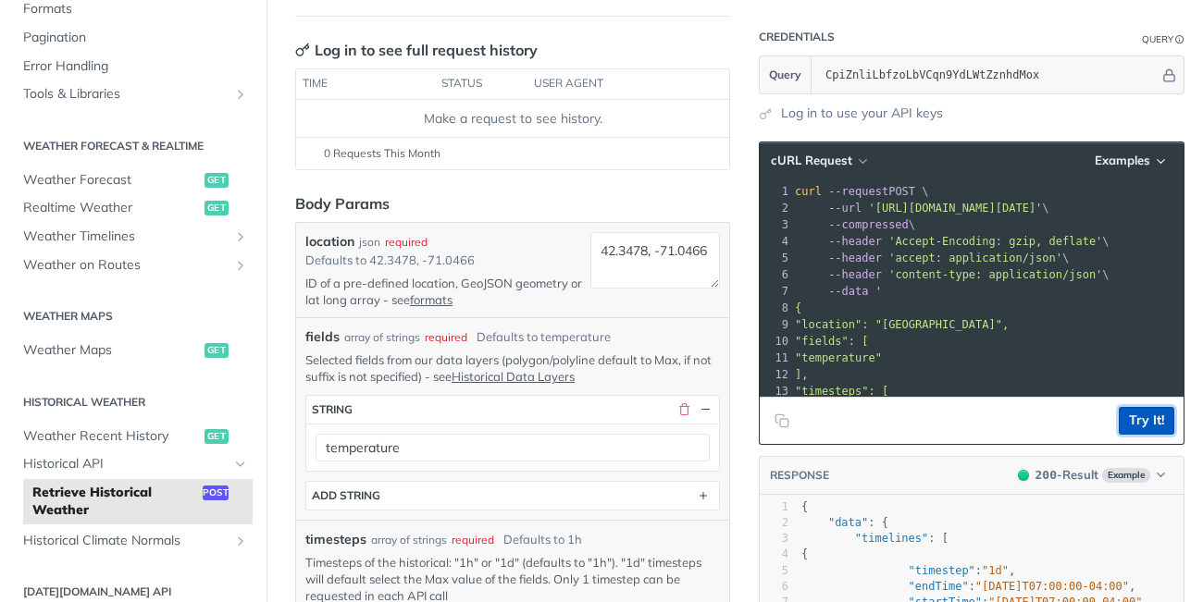
click at [1140, 430] on button "Try It!" at bounding box center [1147, 421] width 56 height 28
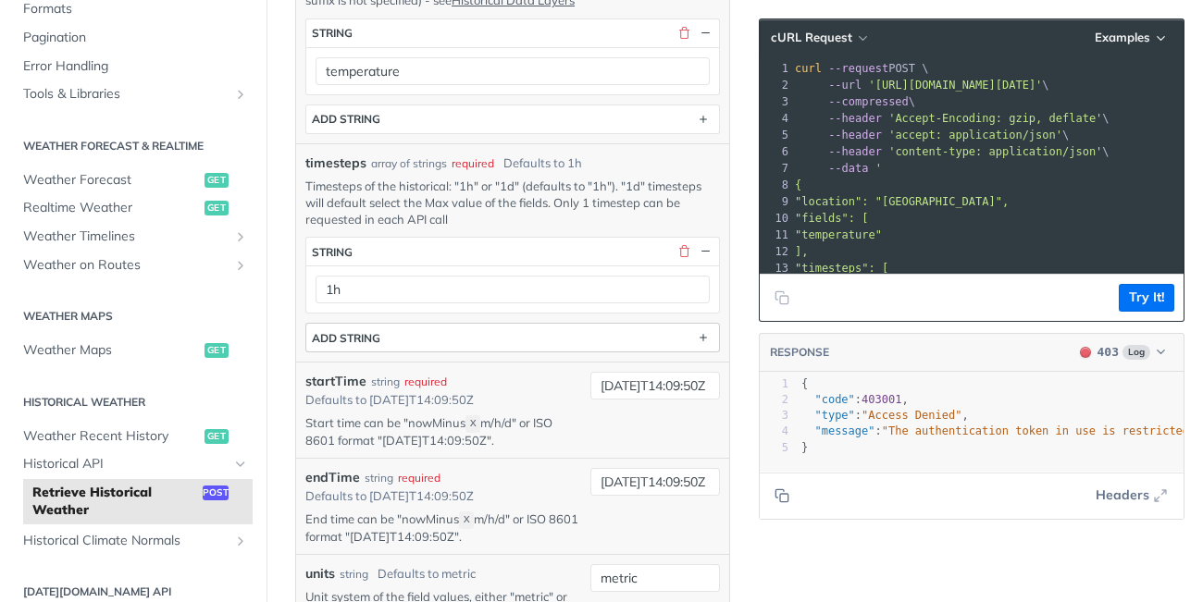
scroll to position [585, 0]
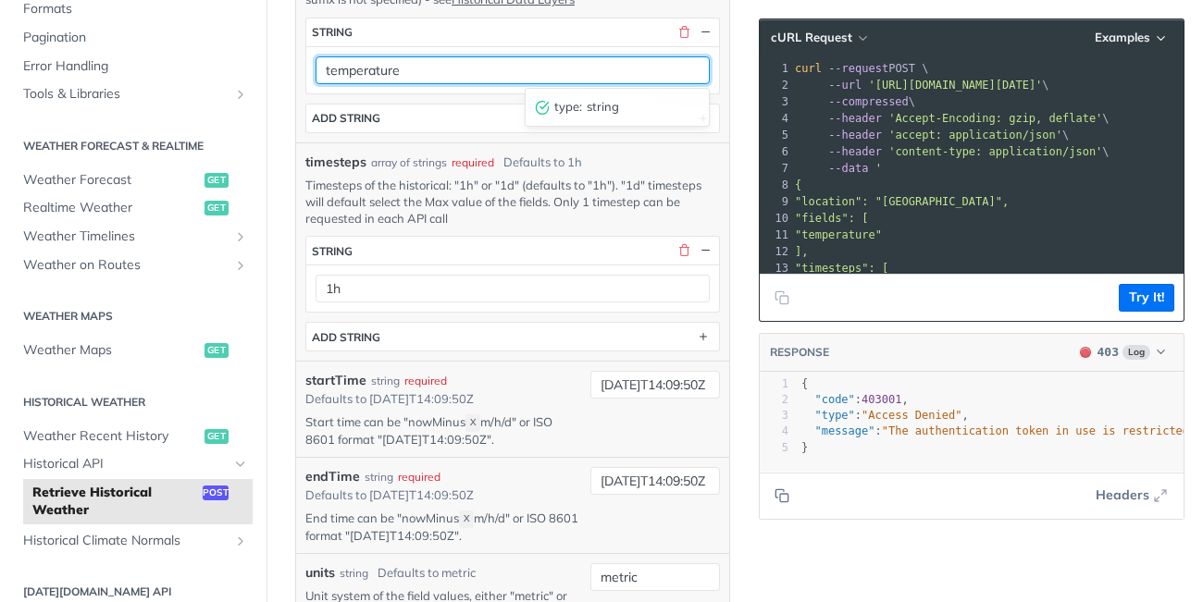
click at [487, 67] on input "temperature" at bounding box center [513, 70] width 394 height 28
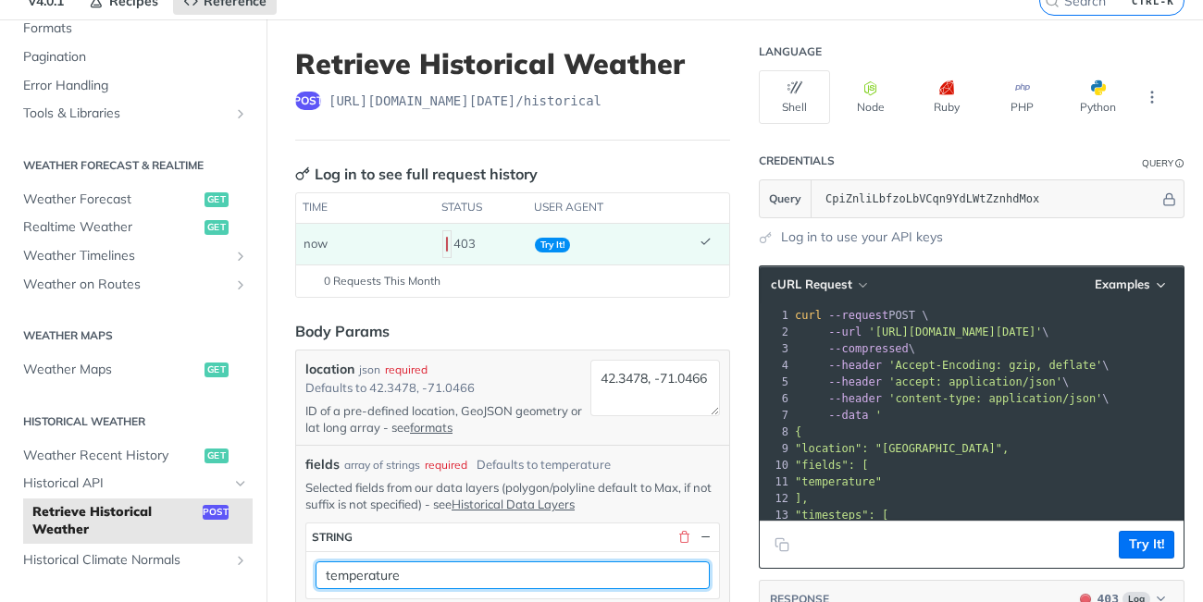
scroll to position [77, 0]
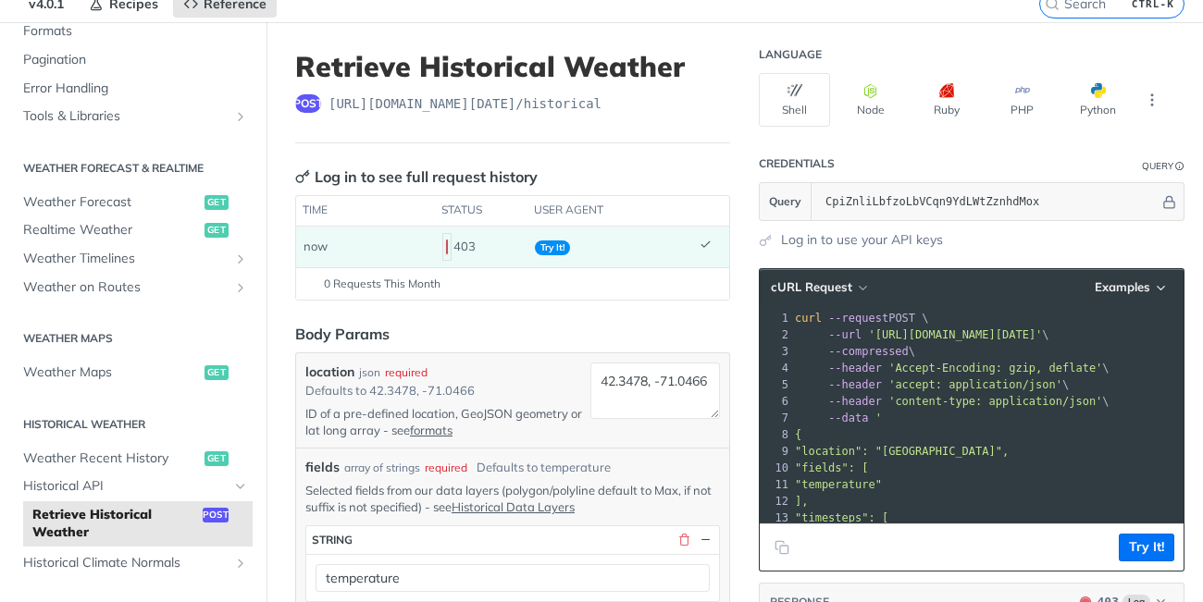
click at [468, 249] on div "403" at bounding box center [481, 246] width 78 height 31
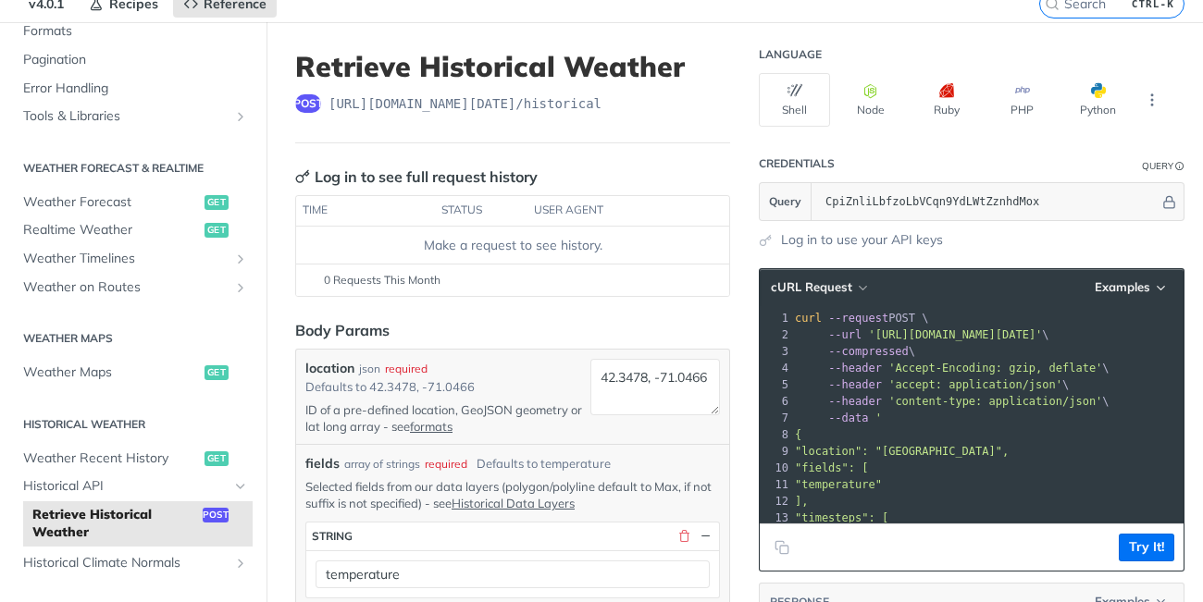
click at [580, 216] on th "user agent" at bounding box center [609, 211] width 165 height 30
click at [432, 208] on th "time" at bounding box center [365, 211] width 139 height 30
click at [1145, 553] on button "Try It!" at bounding box center [1147, 548] width 56 height 28
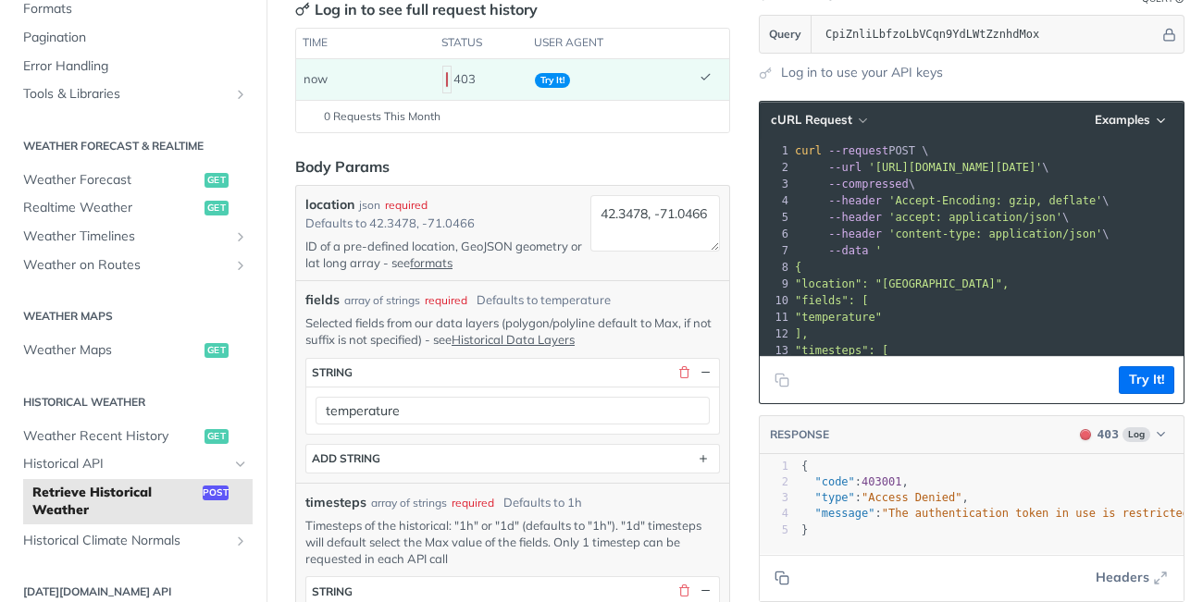
scroll to position [245, 0]
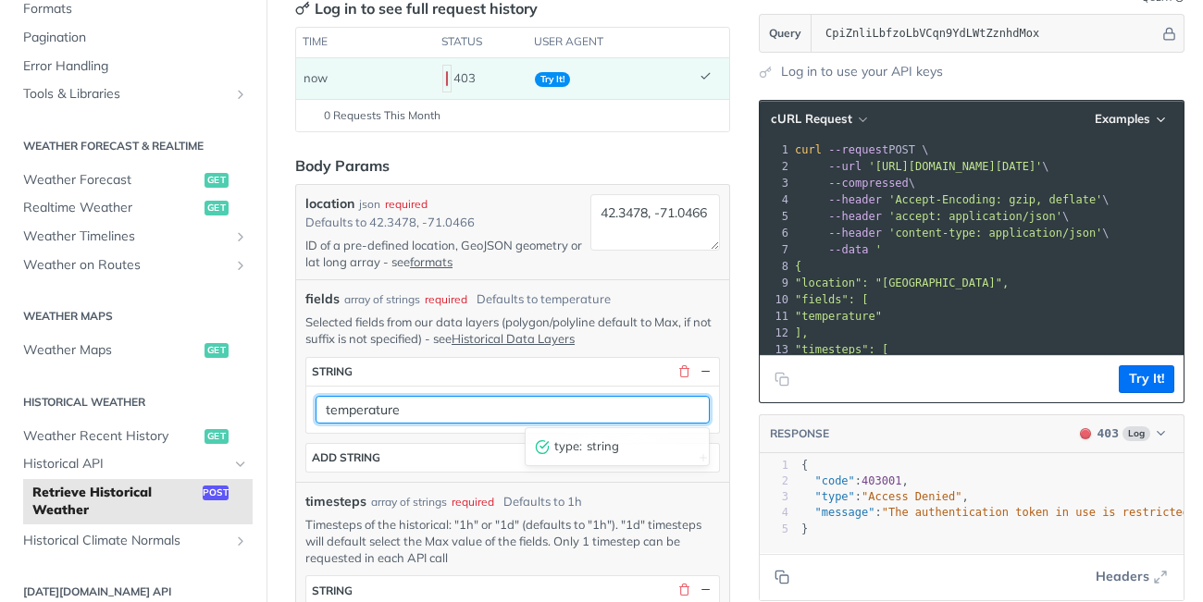
click at [496, 407] on input "temperature" at bounding box center [513, 410] width 394 height 28
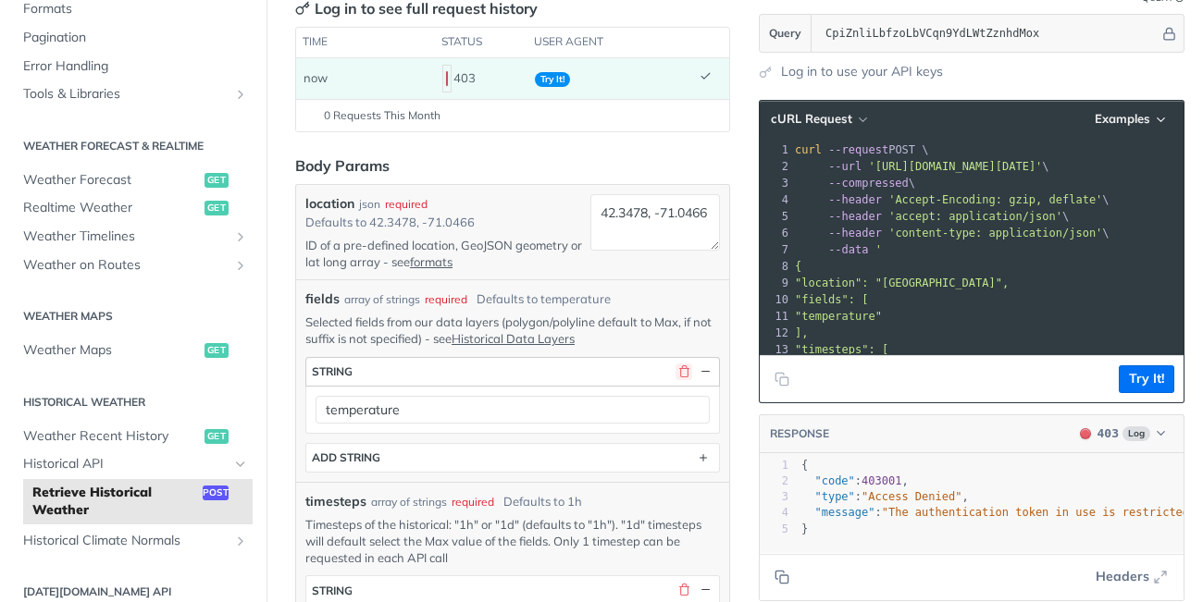
click at [686, 373] on button "button" at bounding box center [683, 372] width 17 height 17
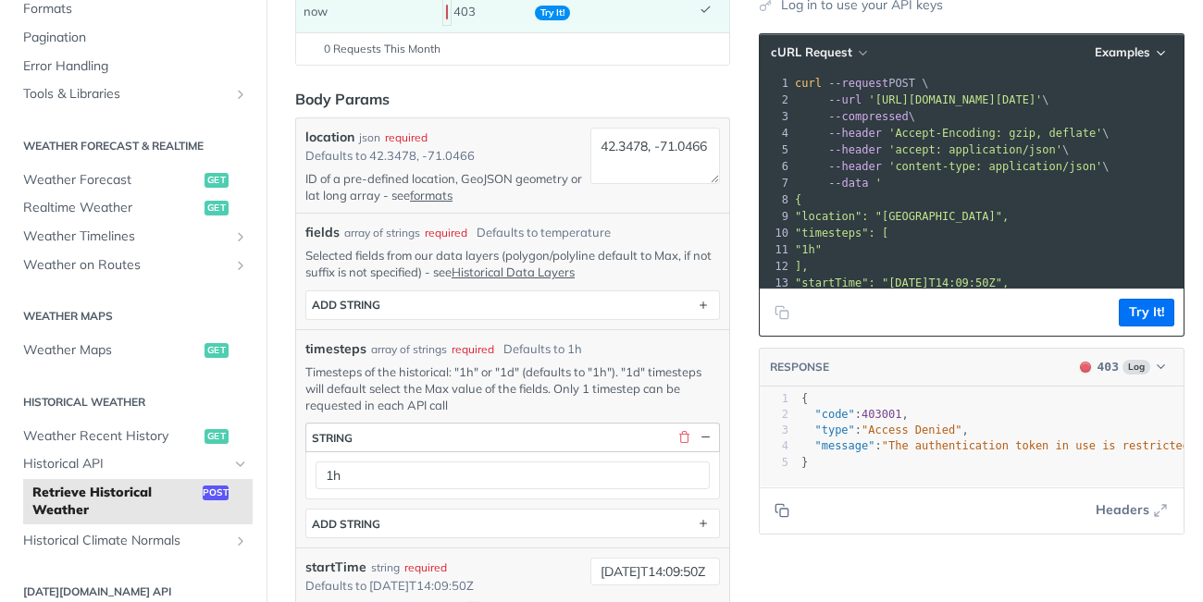
scroll to position [316, 0]
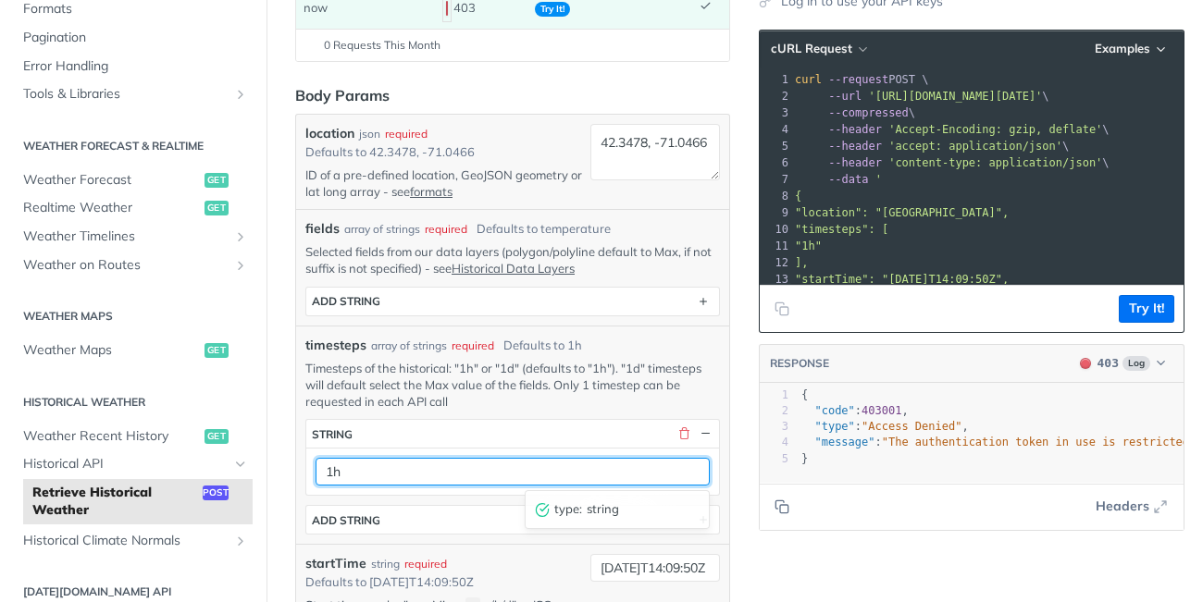
click at [447, 466] on input "1h" at bounding box center [513, 472] width 394 height 28
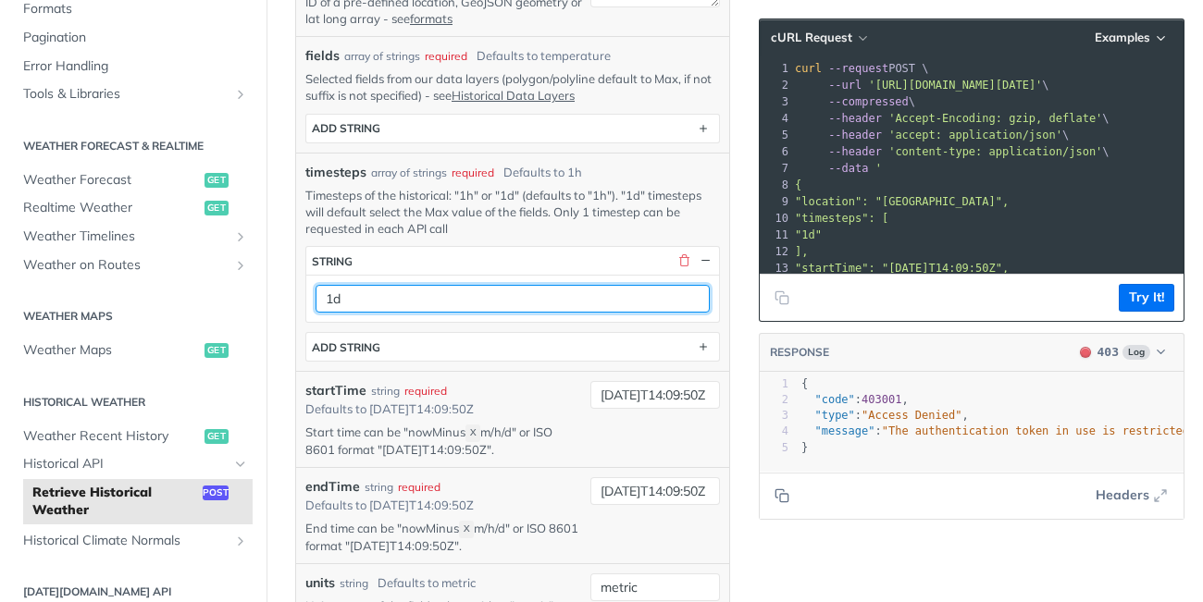
scroll to position [0, 0]
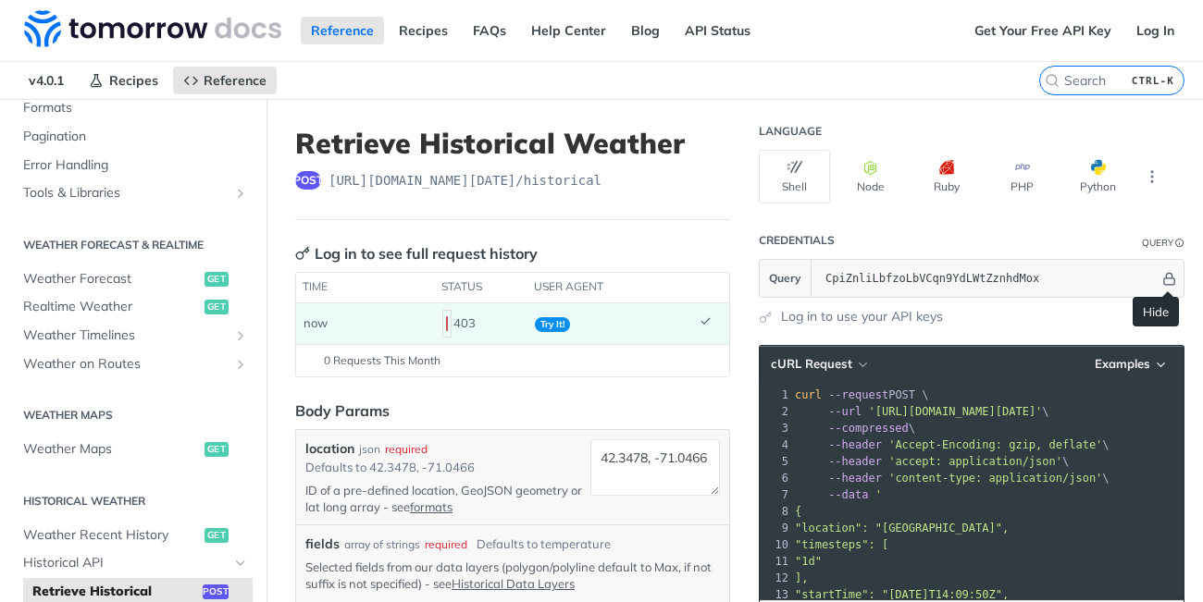
type input "1d"
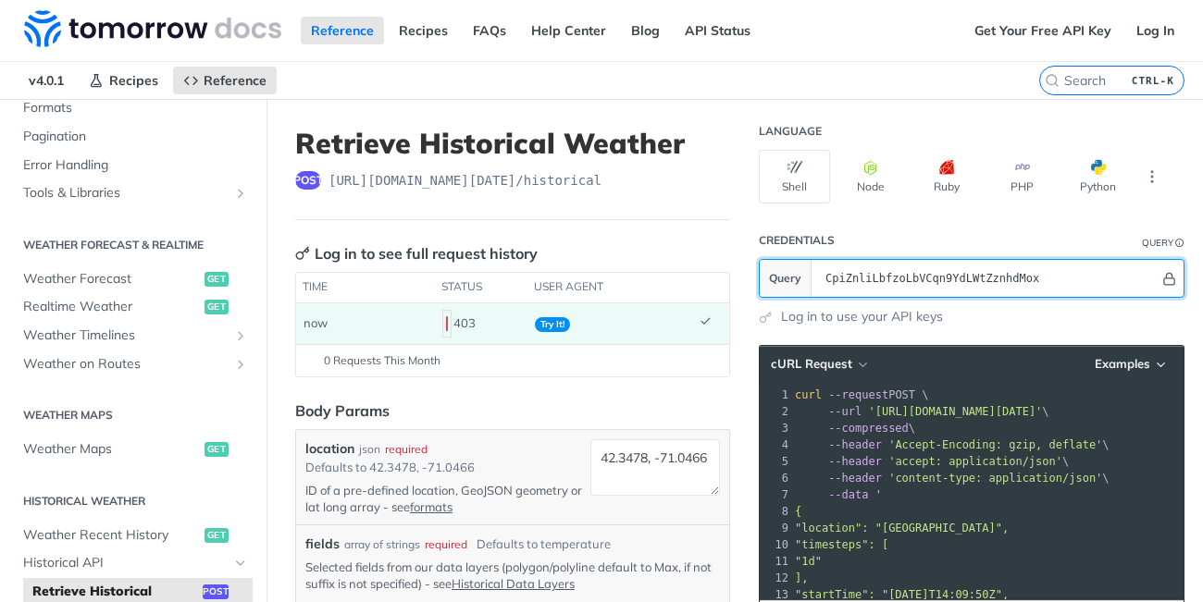
click at [1165, 282] on icon "Hide" at bounding box center [1169, 279] width 14 height 14
click at [1165, 282] on span "Show" at bounding box center [1169, 279] width 14 height 14
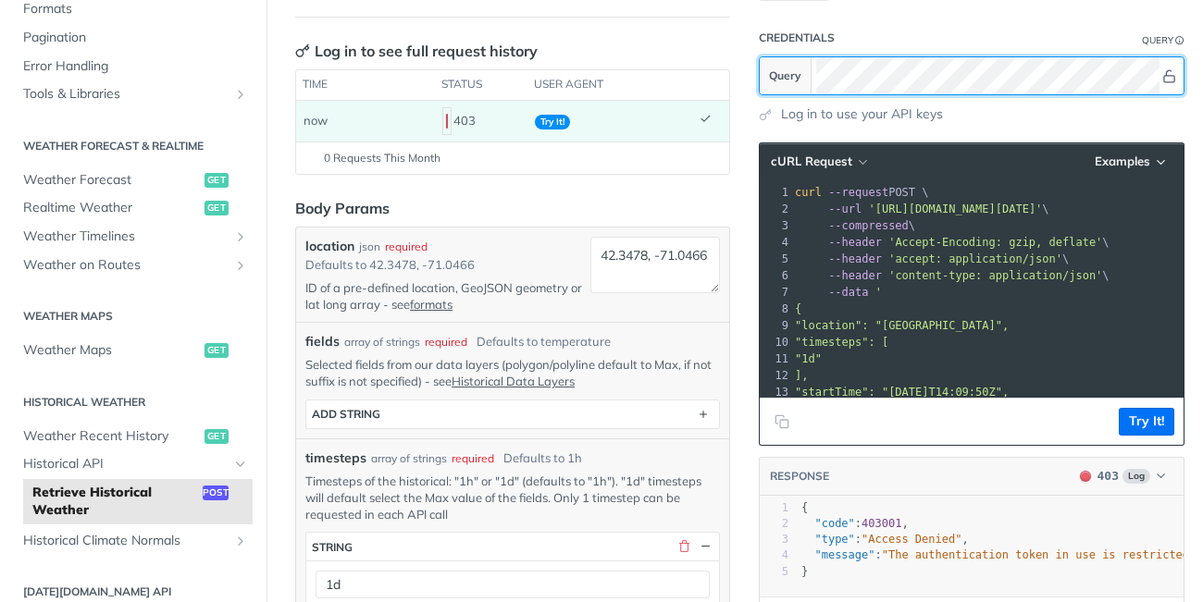
scroll to position [204, 0]
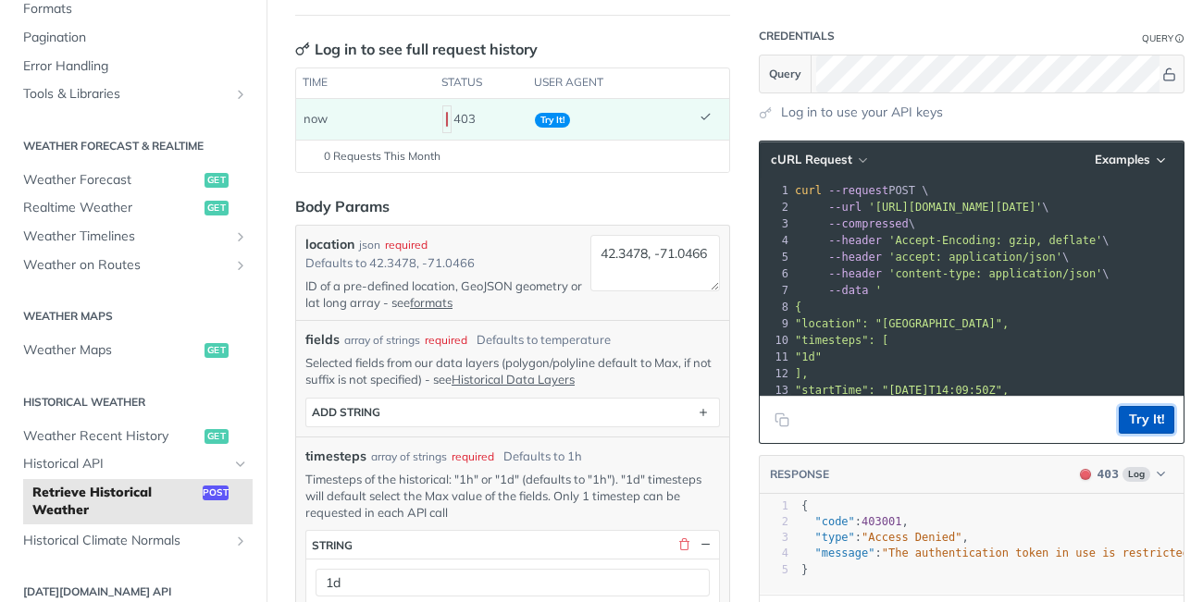
click at [1150, 421] on button "Try It!" at bounding box center [1147, 420] width 56 height 28
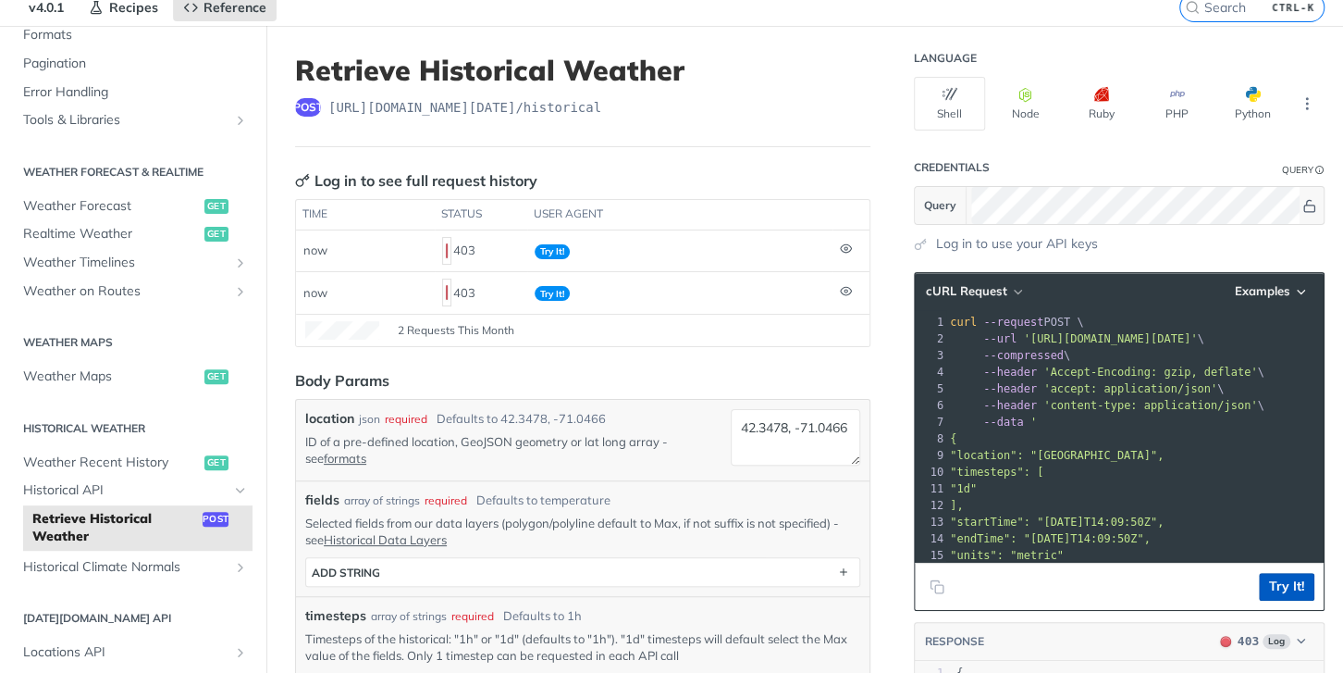
scroll to position [66, 0]
